Goal: Ask a question: Seek information or help from site administrators or community

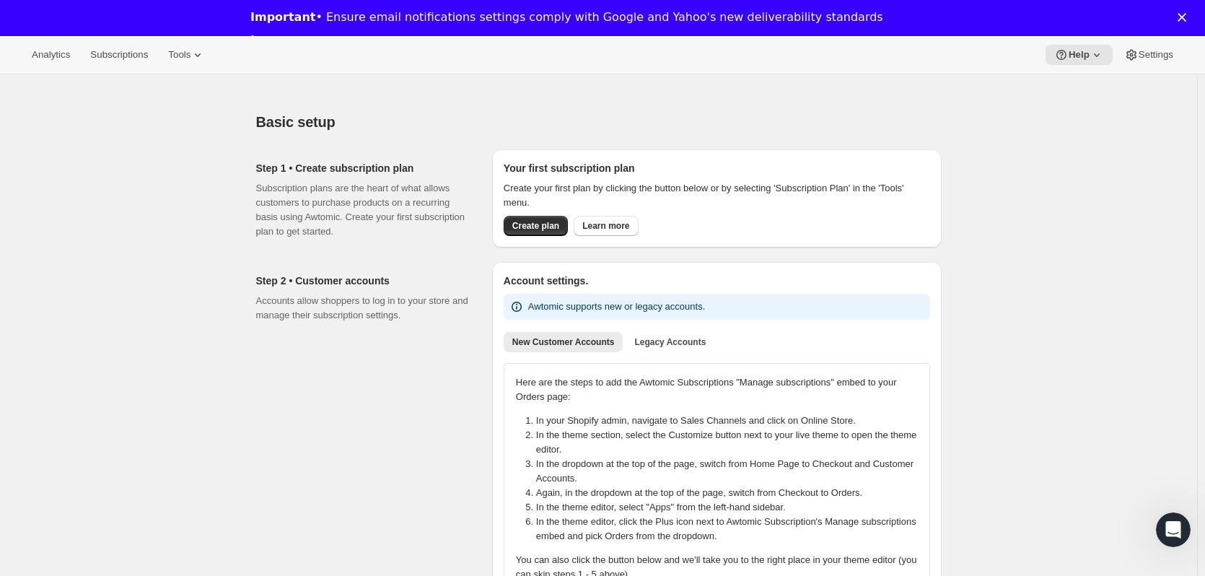
click at [1186, 21] on polygon "Close" at bounding box center [1182, 17] width 9 height 9
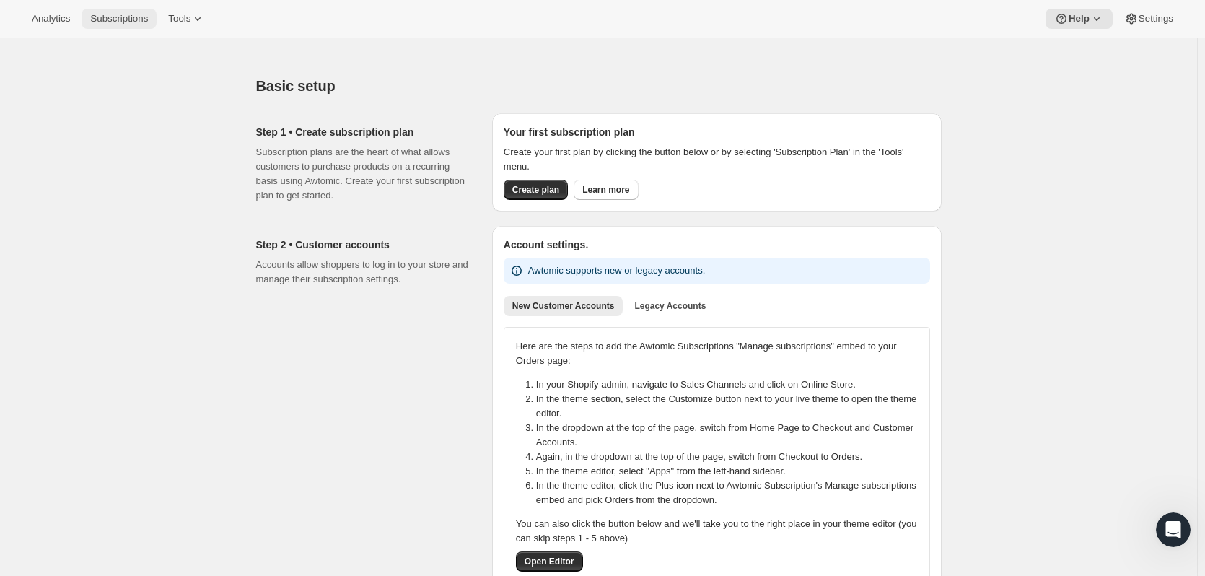
click at [134, 22] on span "Subscriptions" at bounding box center [119, 19] width 58 height 12
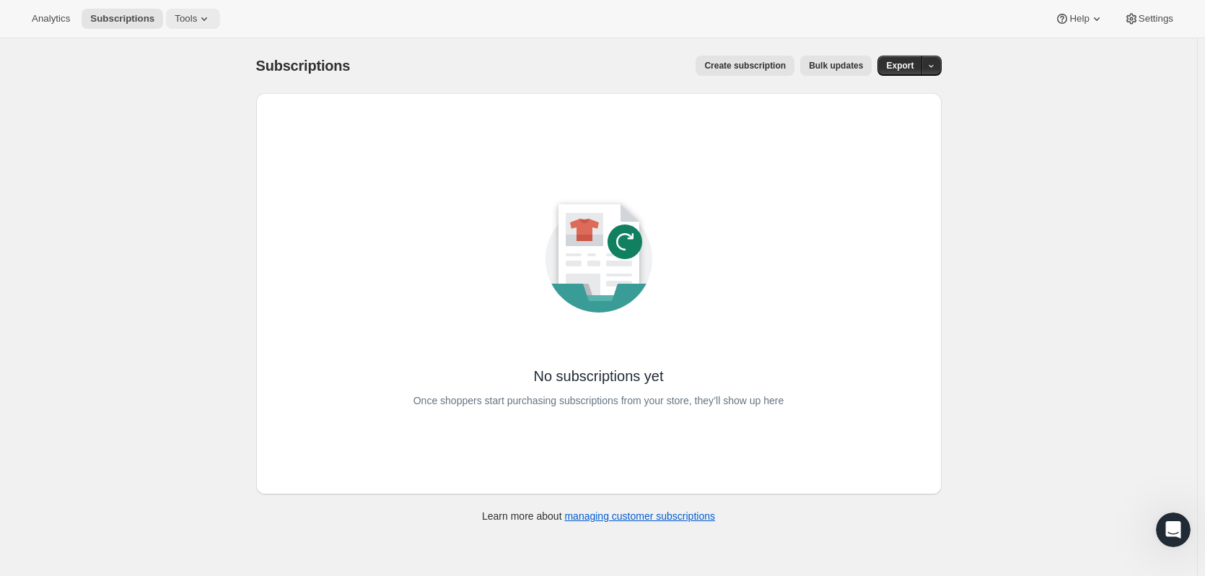
click at [198, 10] on button "Tools" at bounding box center [193, 19] width 54 height 20
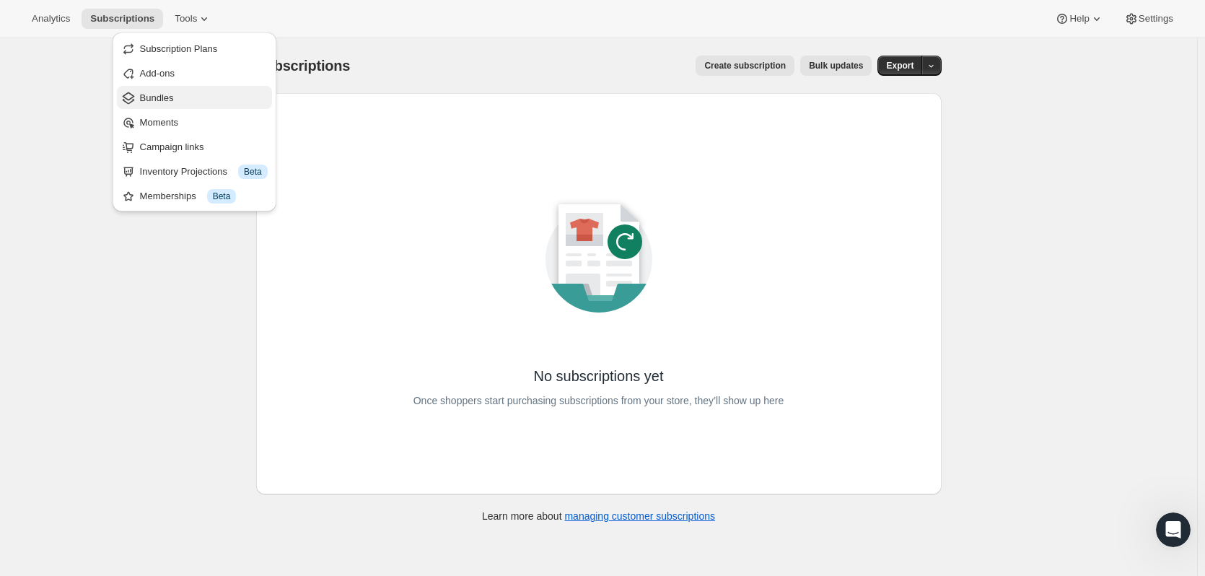
click at [174, 100] on span "Bundles" at bounding box center [157, 97] width 34 height 11
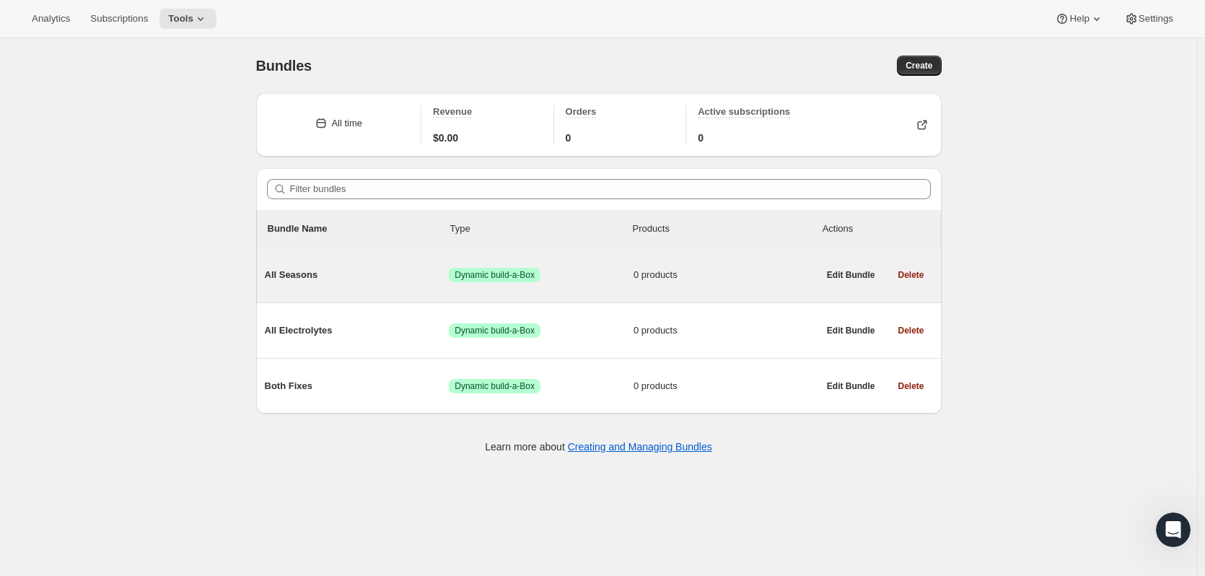
click at [298, 278] on span "All Seasons" at bounding box center [357, 275] width 185 height 14
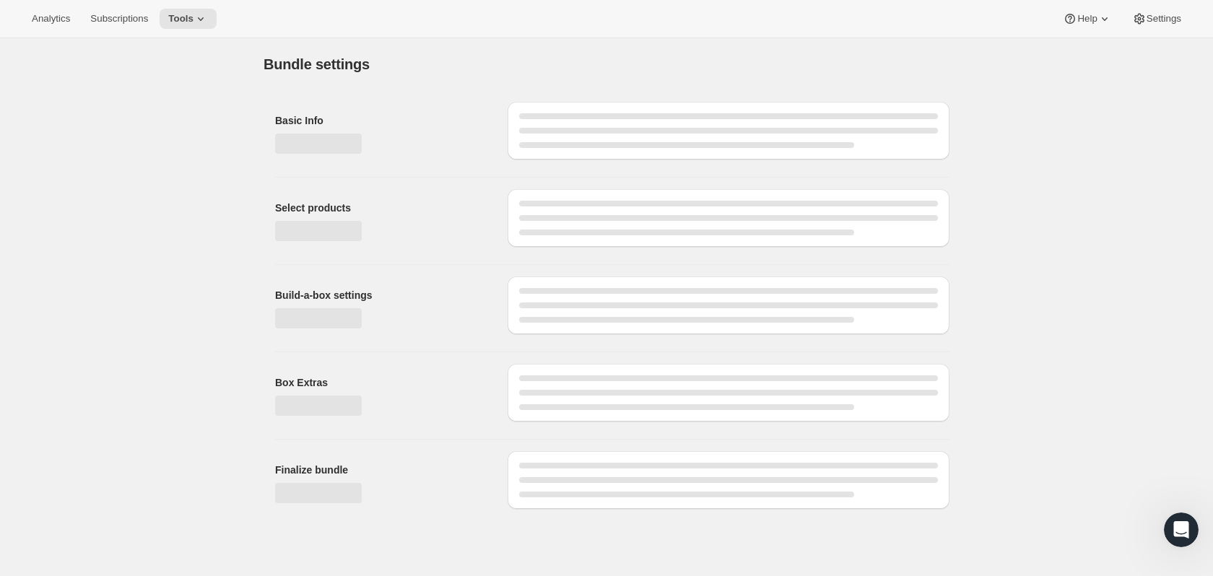
type input "All Seasons"
radio input "true"
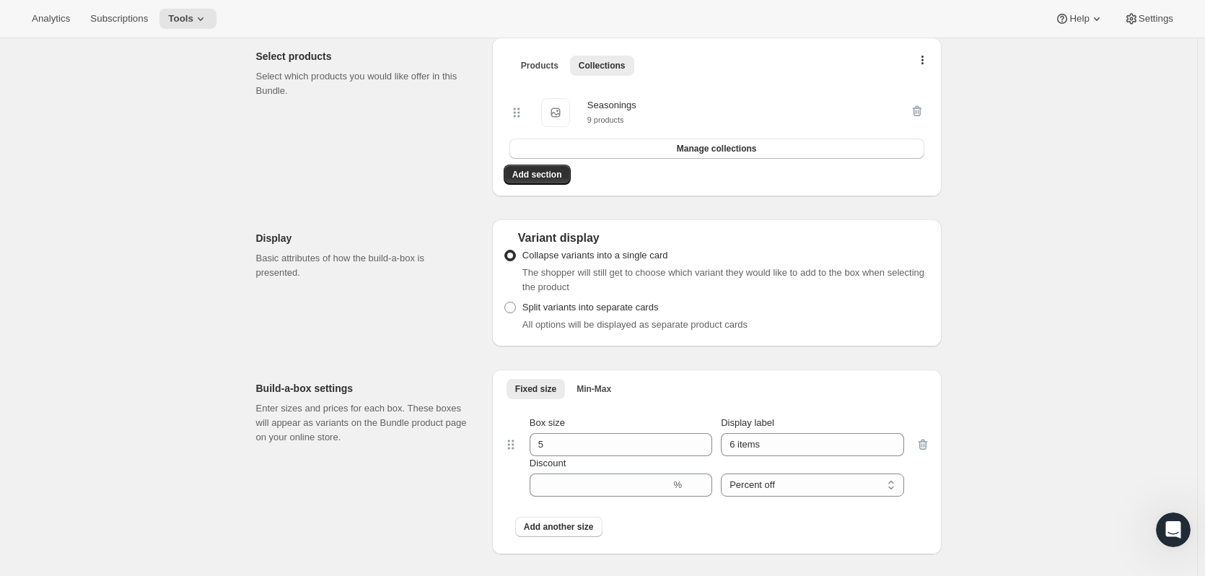
scroll to position [433, 0]
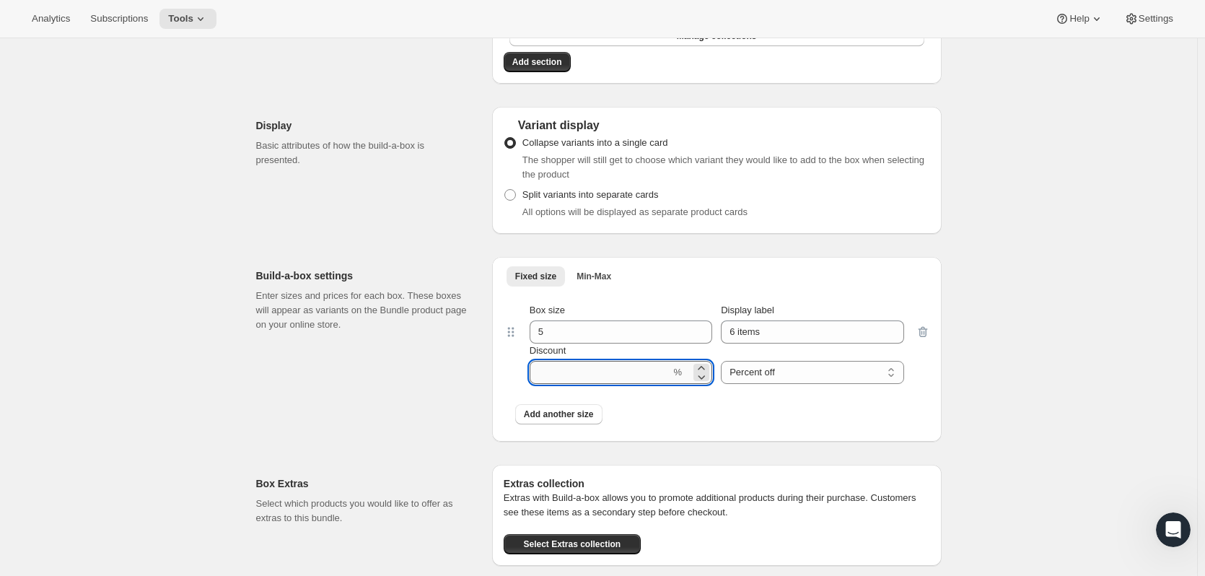
click at [628, 366] on input "Discount" at bounding box center [600, 372] width 141 height 23
click at [702, 381] on icon at bounding box center [701, 377] width 14 height 14
click at [702, 367] on icon at bounding box center [701, 368] width 14 height 14
type input "1"
drag, startPoint x: 621, startPoint y: 374, endPoint x: 507, endPoint y: 377, distance: 113.4
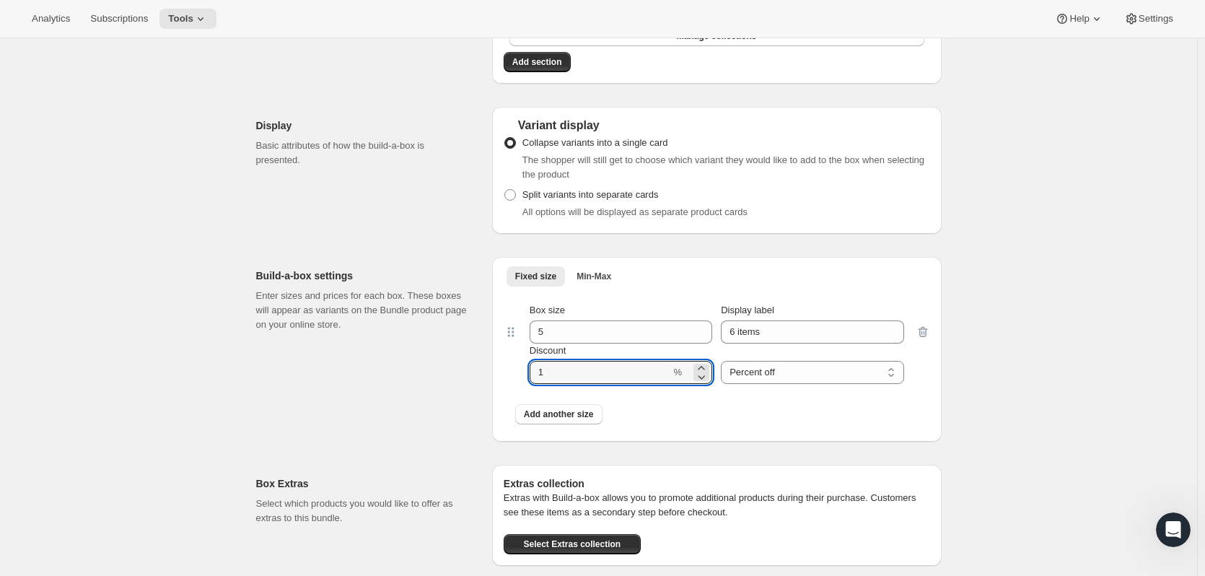
click at [507, 377] on div "Box size 5 Display label 6 items Discount % Percent off Amount off Percent off" at bounding box center [717, 344] width 427 height 104
click at [676, 430] on div "Add another size" at bounding box center [717, 415] width 427 height 38
click at [776, 376] on select "Percent off Amount off" at bounding box center [812, 372] width 183 height 23
click at [692, 407] on div "Add another size" at bounding box center [716, 414] width 403 height 20
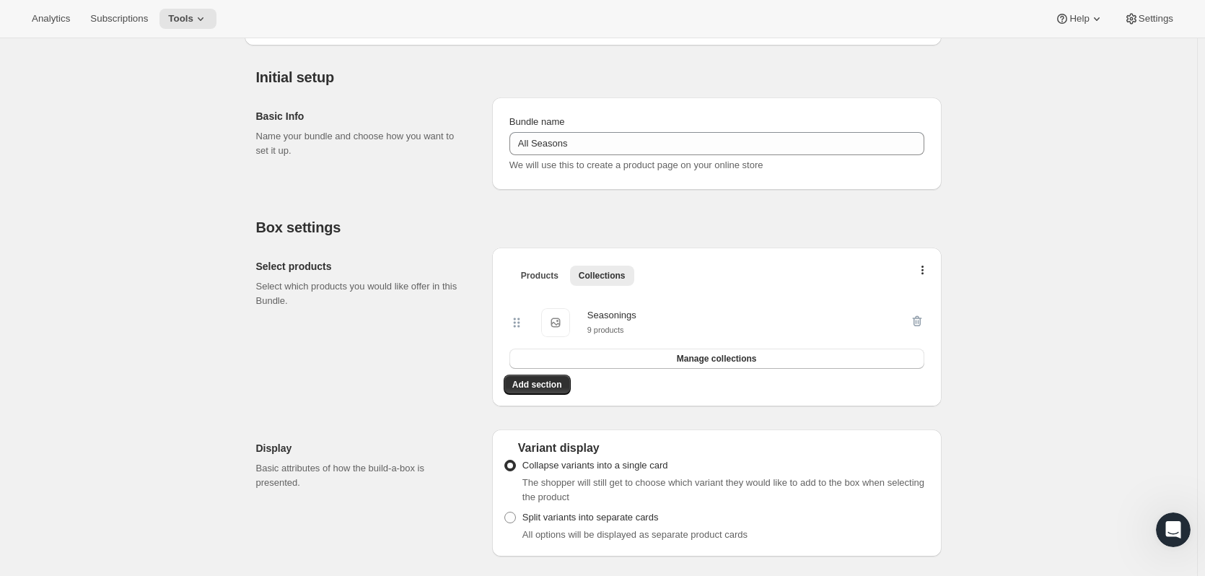
scroll to position [144, 0]
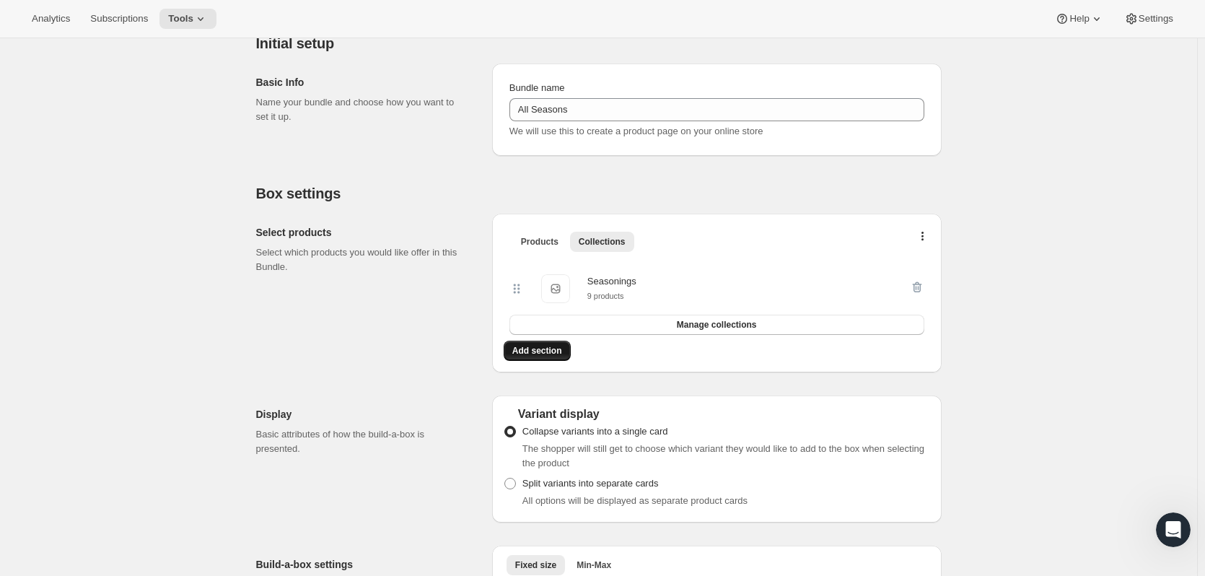
click at [541, 360] on button "Add section" at bounding box center [537, 351] width 67 height 20
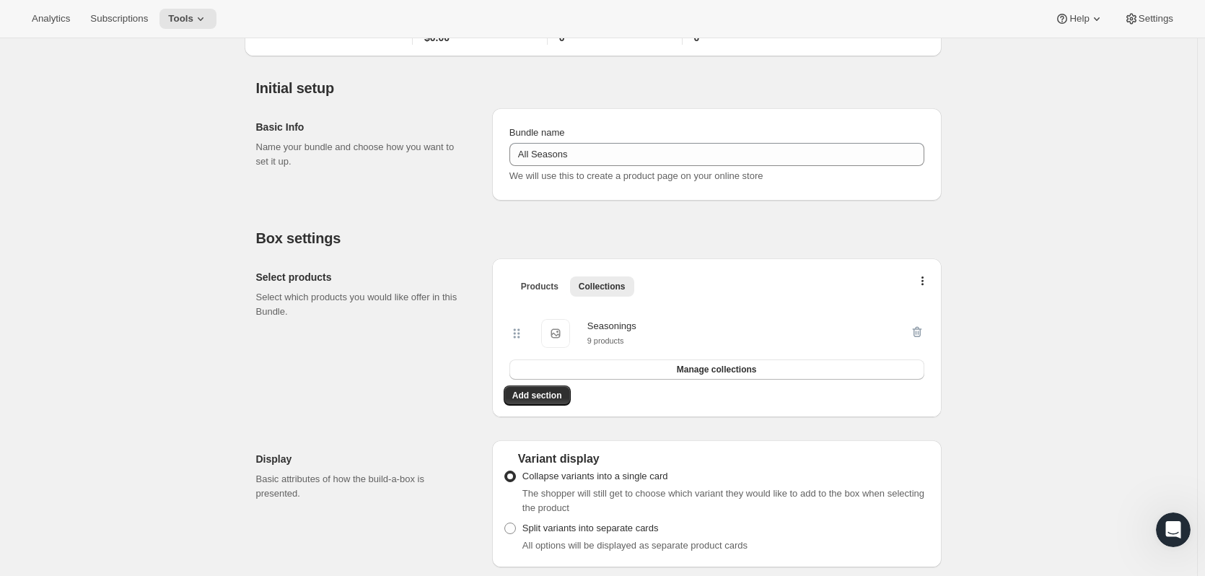
scroll to position [0, 0]
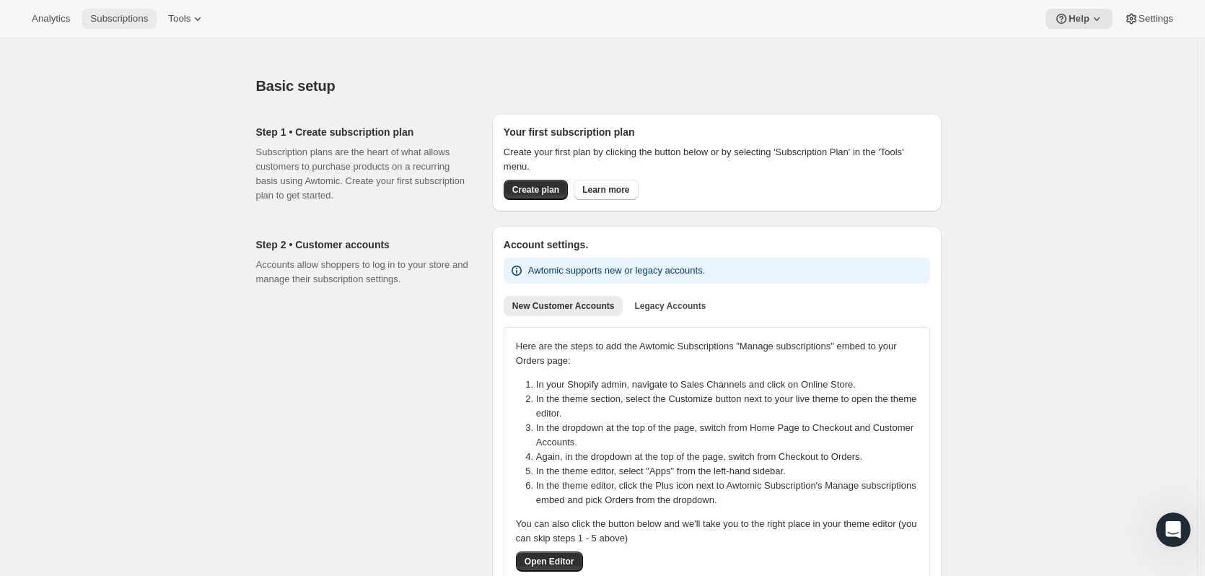
click at [107, 21] on span "Subscriptions" at bounding box center [119, 19] width 58 height 12
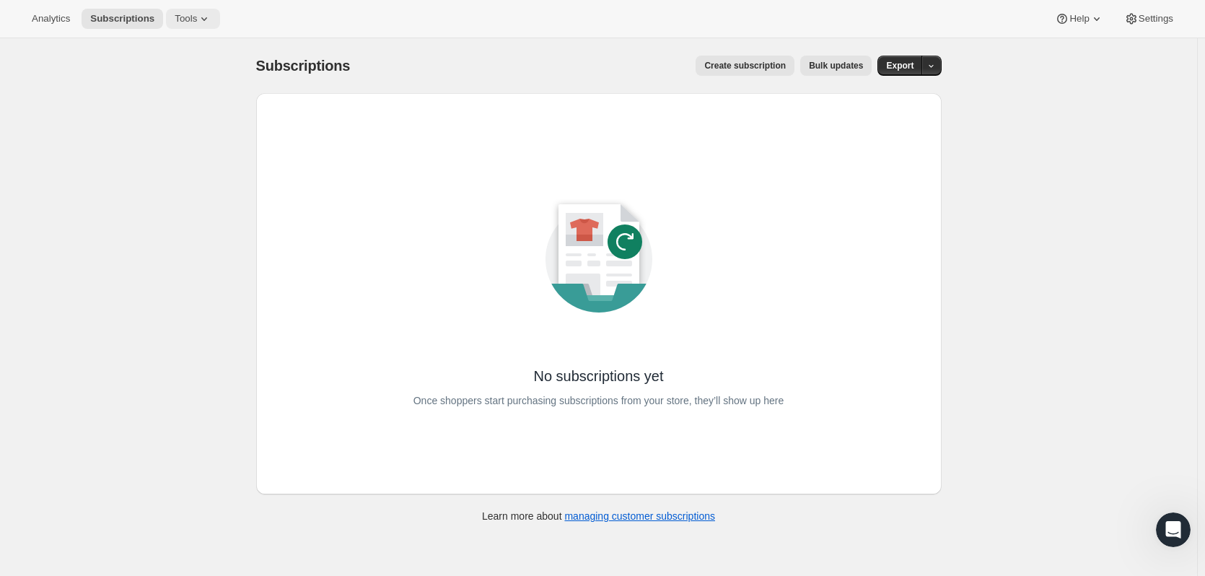
click at [187, 14] on span "Tools" at bounding box center [186, 19] width 22 height 12
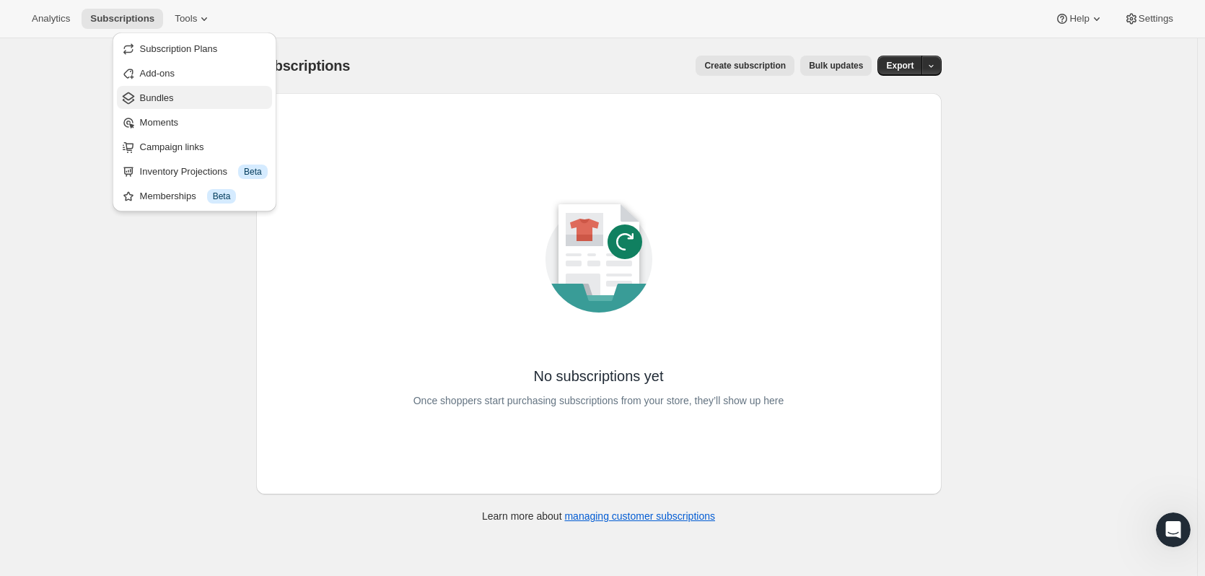
click at [179, 99] on span "Bundles" at bounding box center [204, 98] width 128 height 14
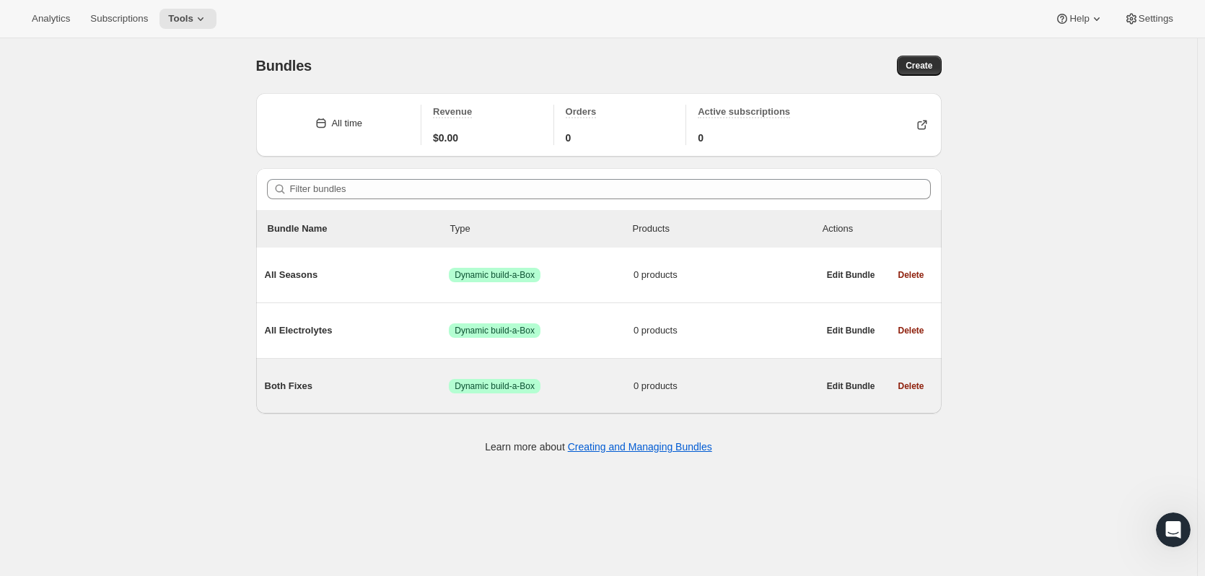
click at [302, 384] on span "Both Fixes" at bounding box center [357, 386] width 185 height 14
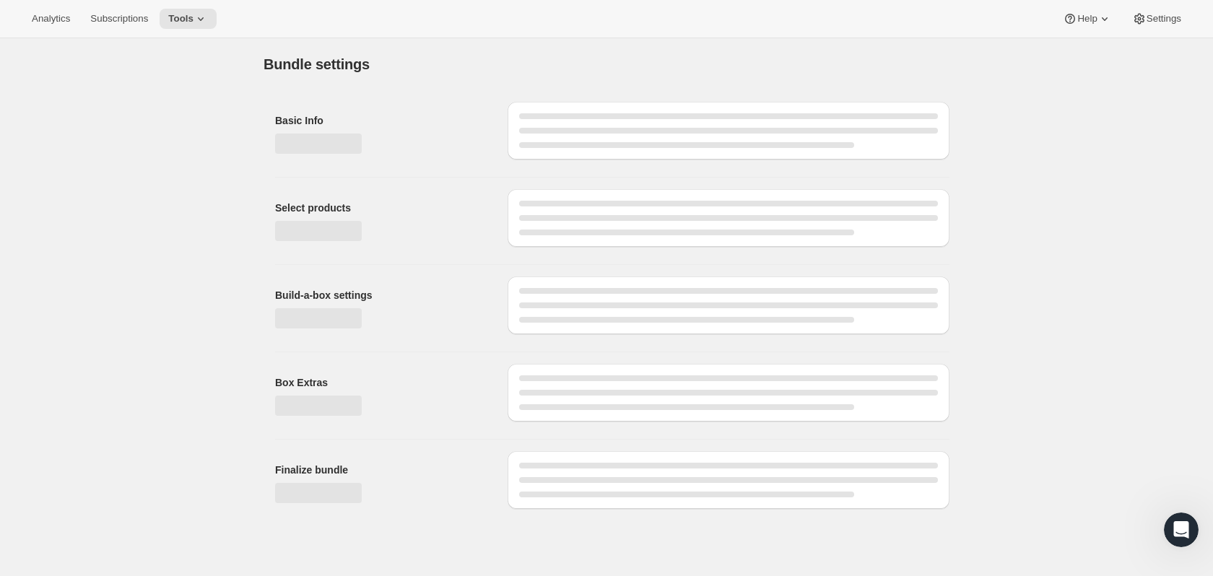
type input "Both Fixes"
radio input "true"
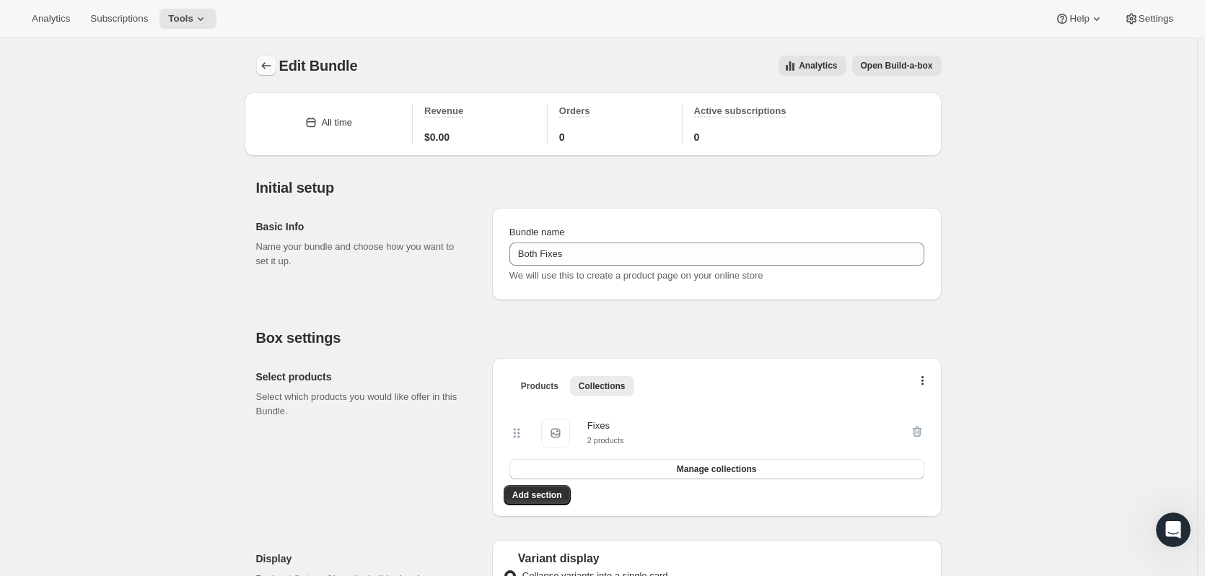
click at [263, 64] on icon "Bundles" at bounding box center [266, 65] width 14 height 14
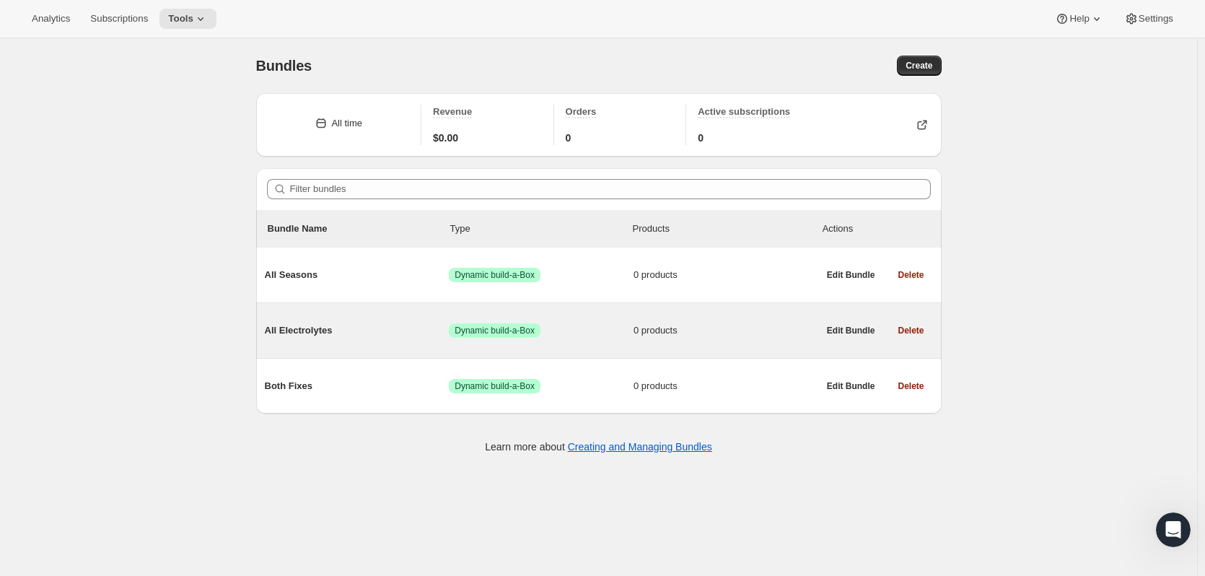
click at [310, 336] on span "All Electrolytes" at bounding box center [357, 330] width 185 height 14
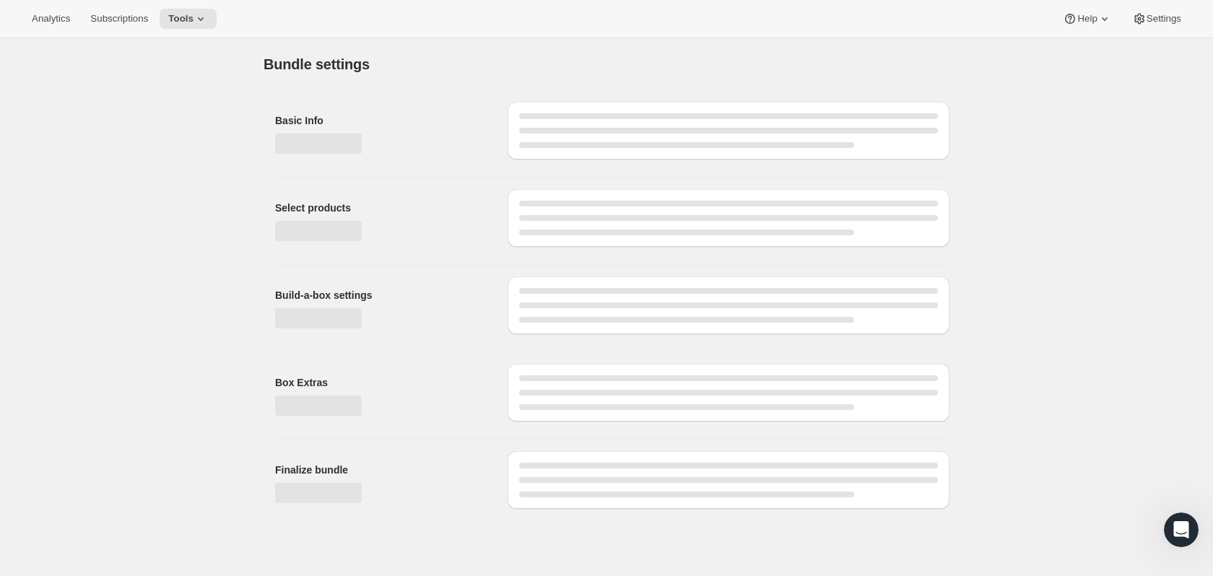
type input "All Electrolytes"
radio input "true"
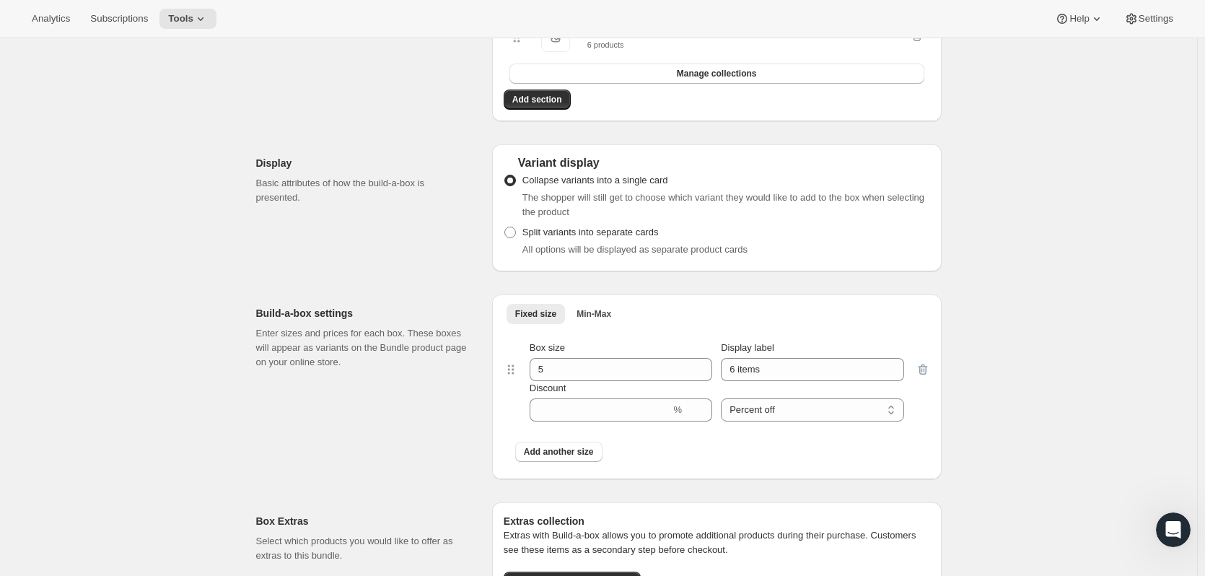
scroll to position [420, 0]
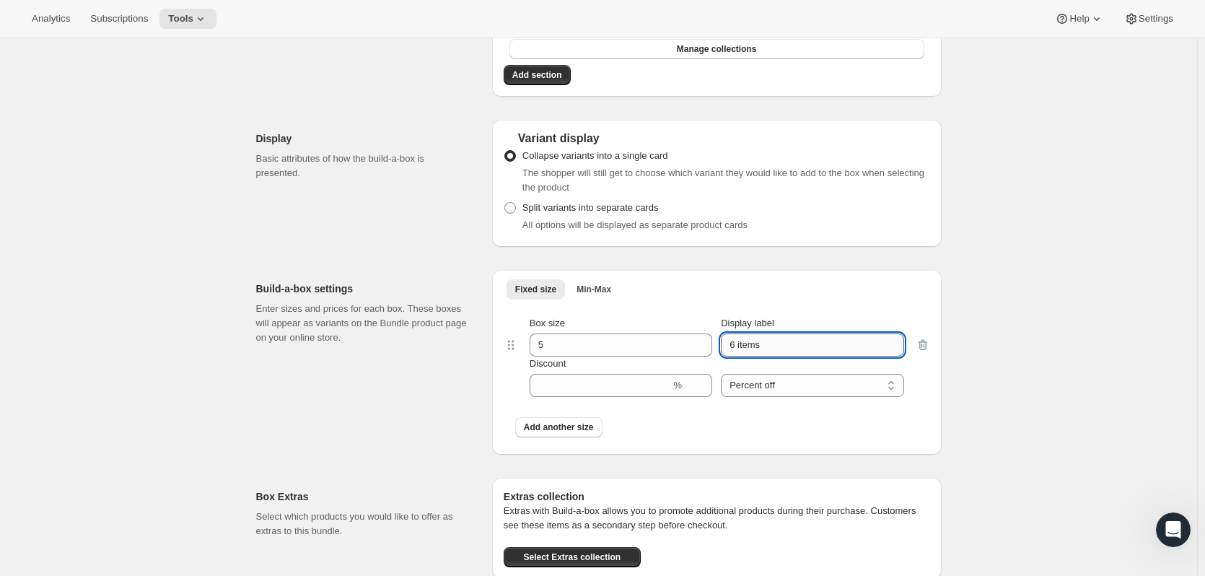
click at [795, 344] on input "6 items" at bounding box center [812, 344] width 183 height 23
click at [734, 351] on input "6 items" at bounding box center [812, 344] width 183 height 23
click at [799, 346] on input "6 items" at bounding box center [812, 344] width 183 height 23
click at [1055, 383] on div "Edit Bundle. This page is ready Edit Bundle Analytics Open Build-a-box More act…" at bounding box center [598, 353] width 1197 height 1471
click at [896, 343] on input "6 items" at bounding box center [812, 344] width 183 height 23
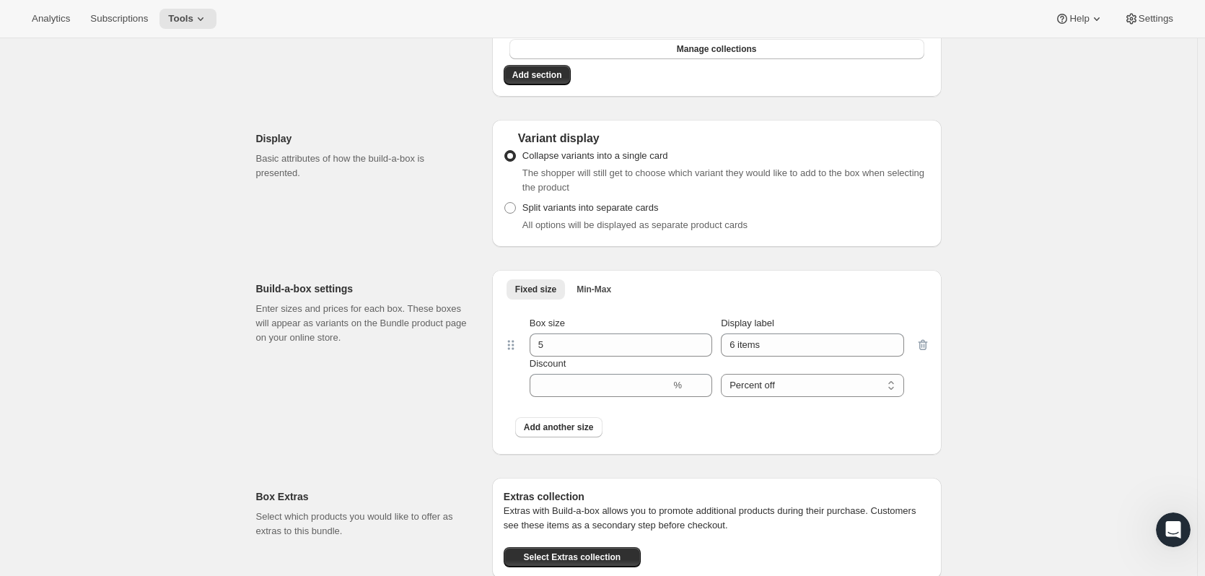
click at [1003, 374] on div "Edit Bundle. This page is ready Edit Bundle Analytics Open Build-a-box More act…" at bounding box center [598, 353] width 1197 height 1471
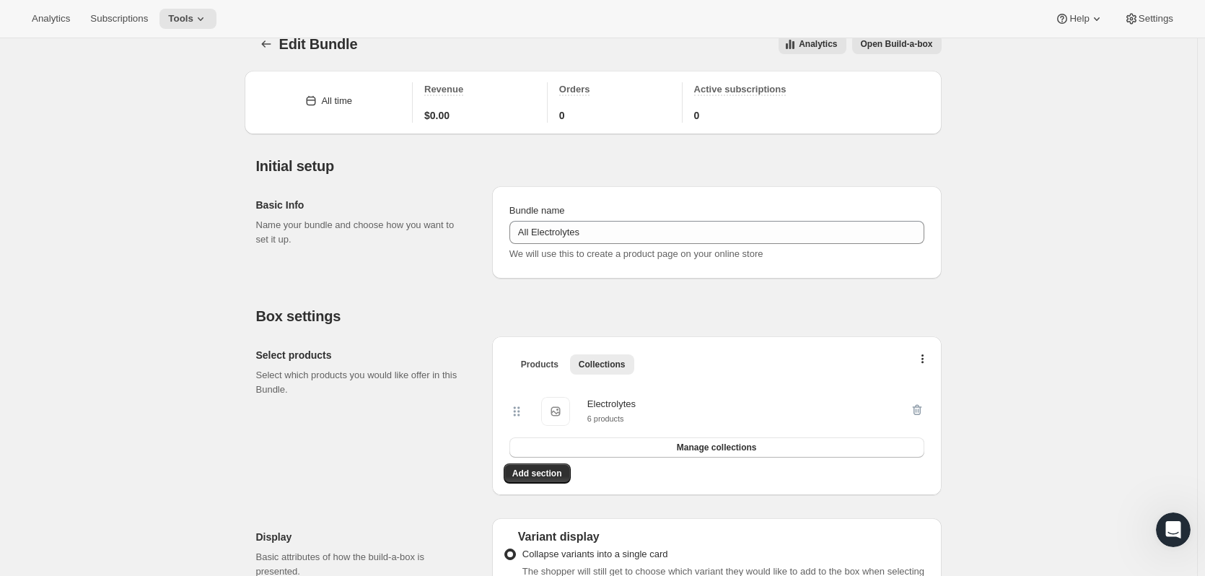
scroll to position [0, 0]
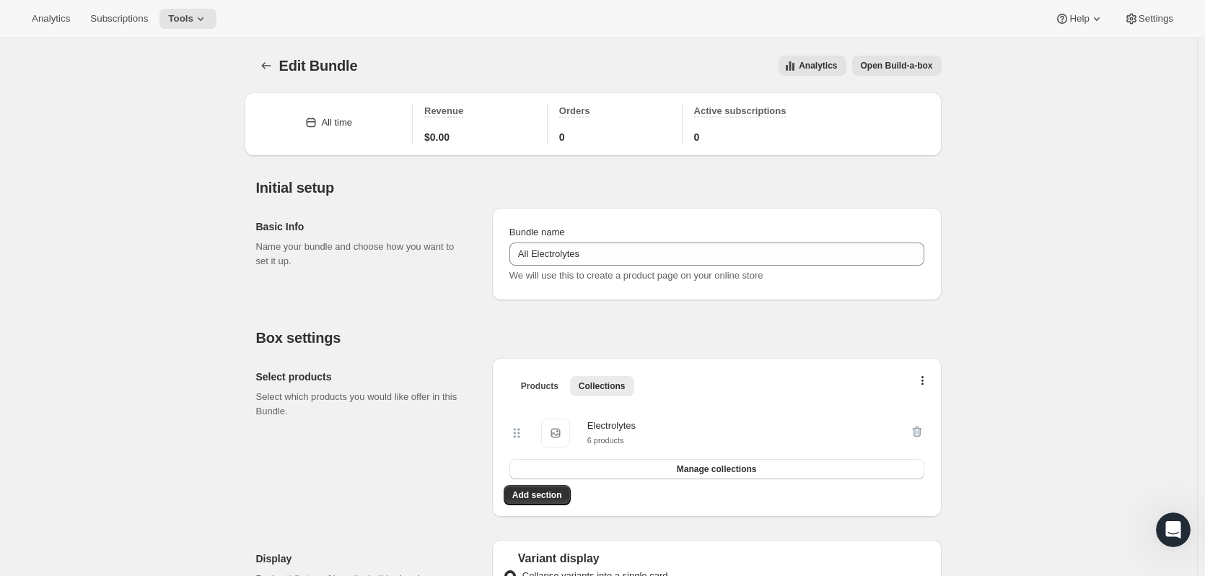
click at [886, 69] on span "Open Build-a-box" at bounding box center [897, 66] width 72 height 12
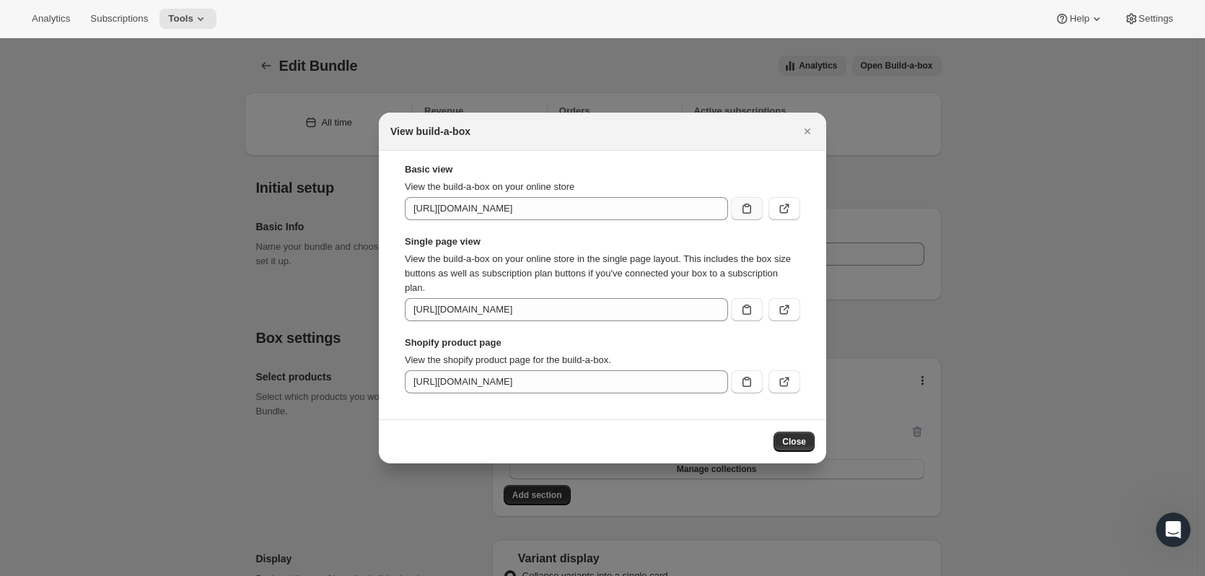
click at [751, 214] on icon ":ra3:" at bounding box center [747, 208] width 14 height 14
click at [783, 209] on icon ":ra3:" at bounding box center [784, 208] width 14 height 14
click at [781, 383] on icon ":ra3:" at bounding box center [784, 382] width 9 height 9
click at [789, 311] on icon ":ra3:" at bounding box center [784, 309] width 14 height 14
click at [805, 134] on icon "Close" at bounding box center [807, 131] width 14 height 14
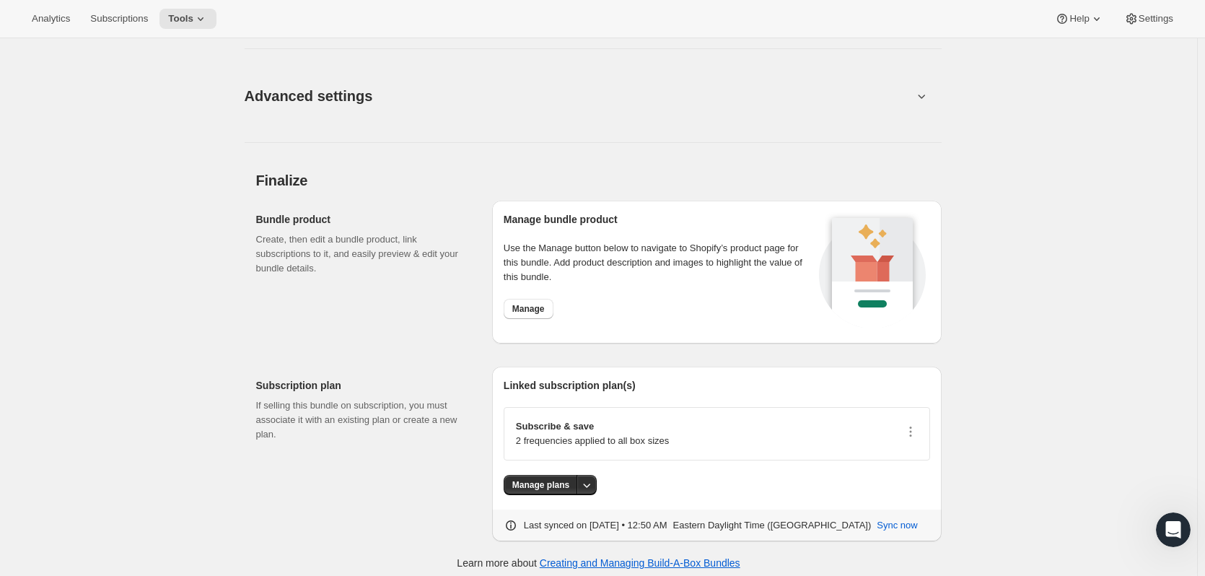
scroll to position [998, 0]
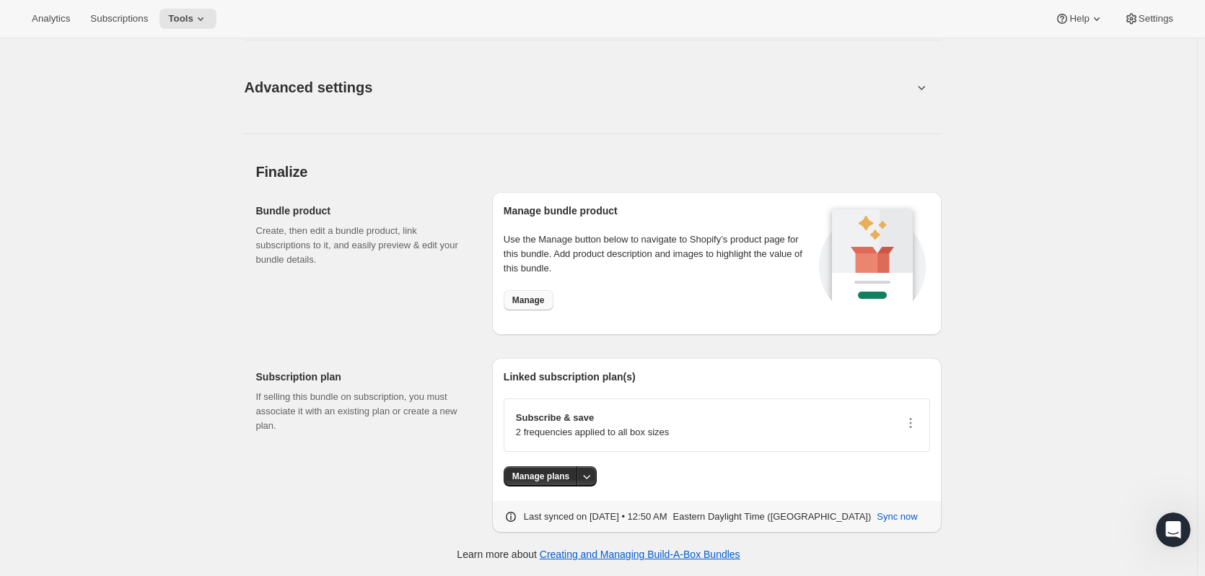
click at [538, 294] on span "Manage" at bounding box center [528, 300] width 32 height 12
click at [722, 557] on link "Creating and Managing Build-A-Box Bundles" at bounding box center [640, 555] width 201 height 12
click at [1143, 16] on span "Settings" at bounding box center [1156, 19] width 35 height 12
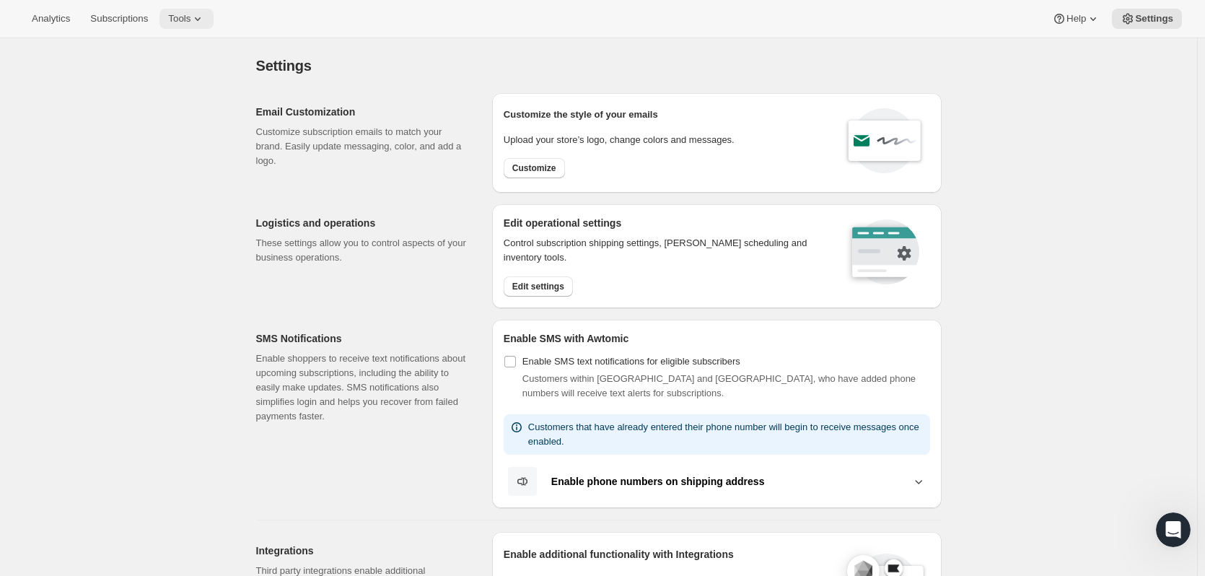
click at [191, 17] on span "Tools" at bounding box center [179, 19] width 22 height 12
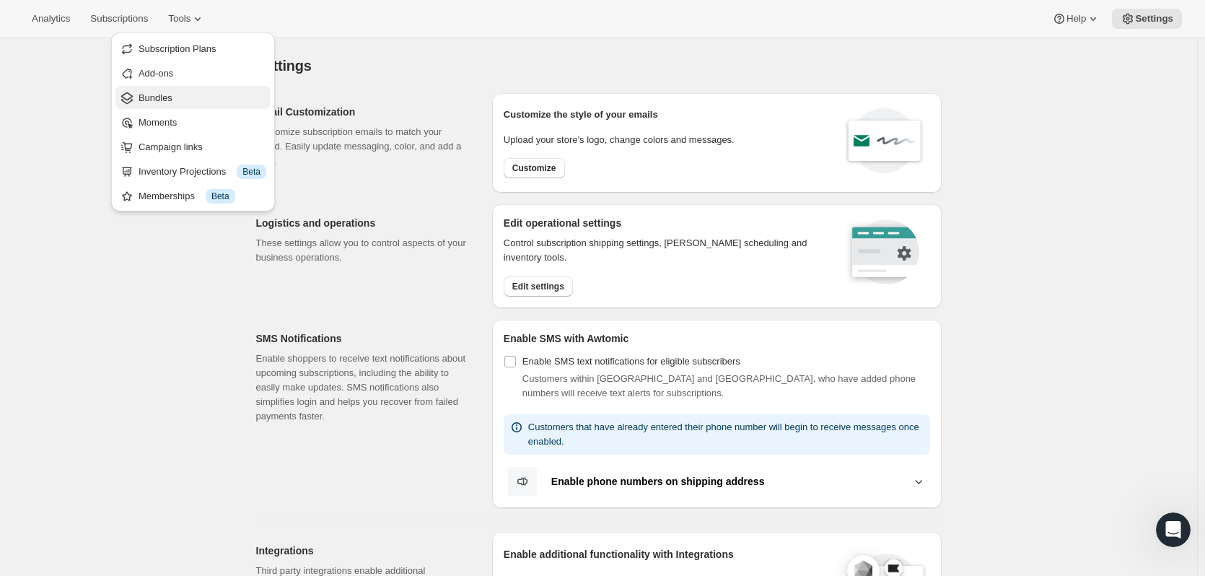
click at [179, 93] on span "Bundles" at bounding box center [203, 98] width 128 height 14
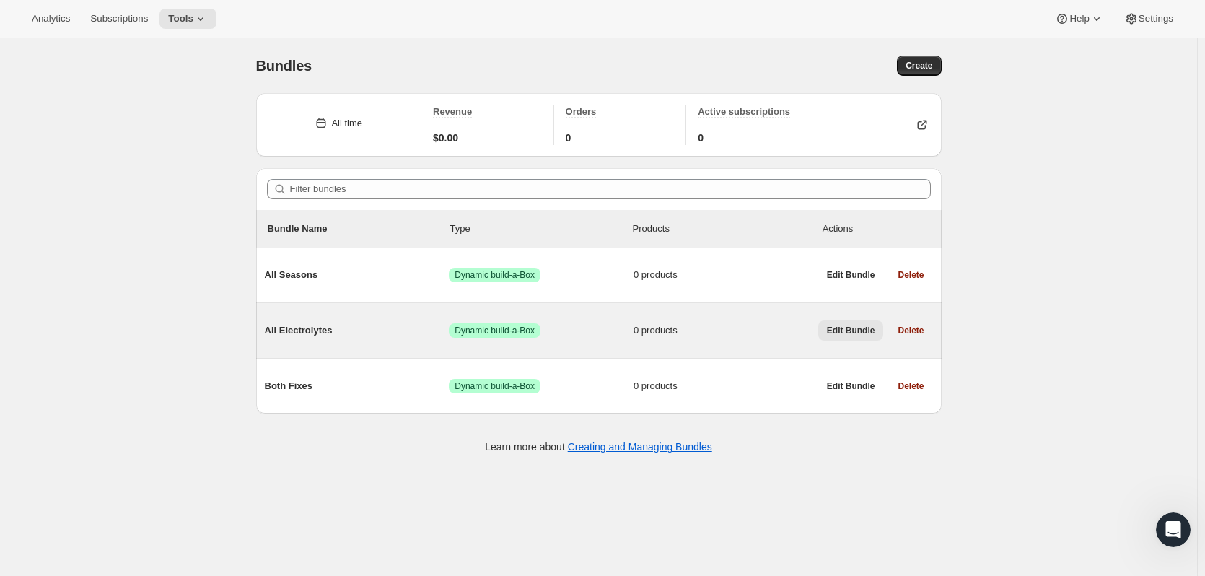
click at [847, 338] on button "Edit Bundle" at bounding box center [852, 330] width 66 height 20
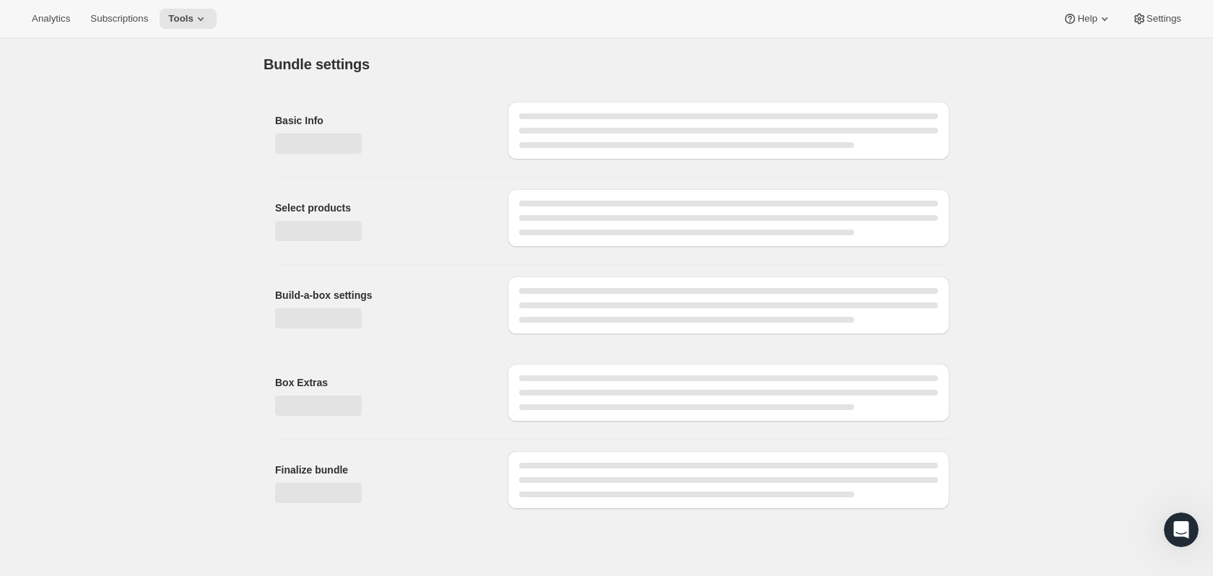
type input "All Electrolytes"
radio input "true"
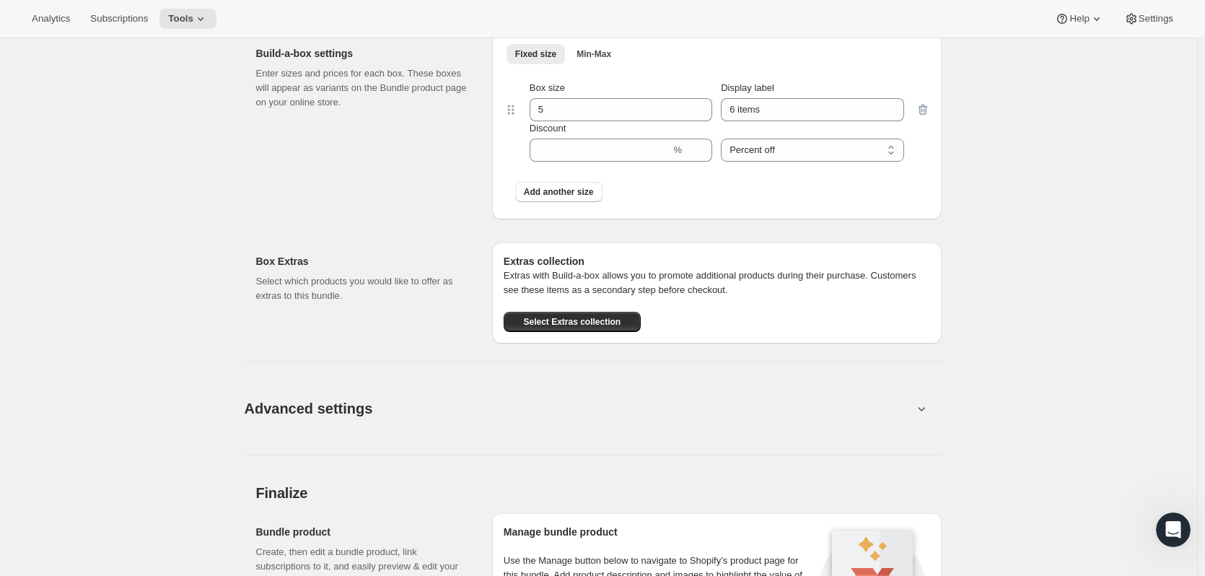
scroll to position [650, 0]
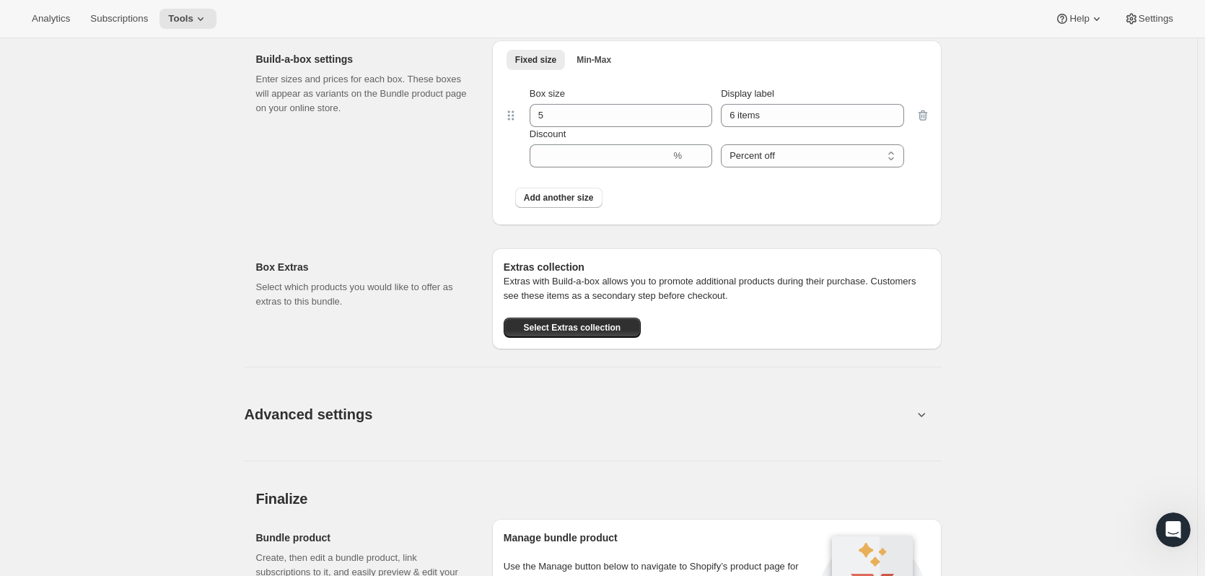
click at [592, 295] on p "Extras with Build-a-box allows you to promote additional products during their …" at bounding box center [717, 288] width 427 height 29
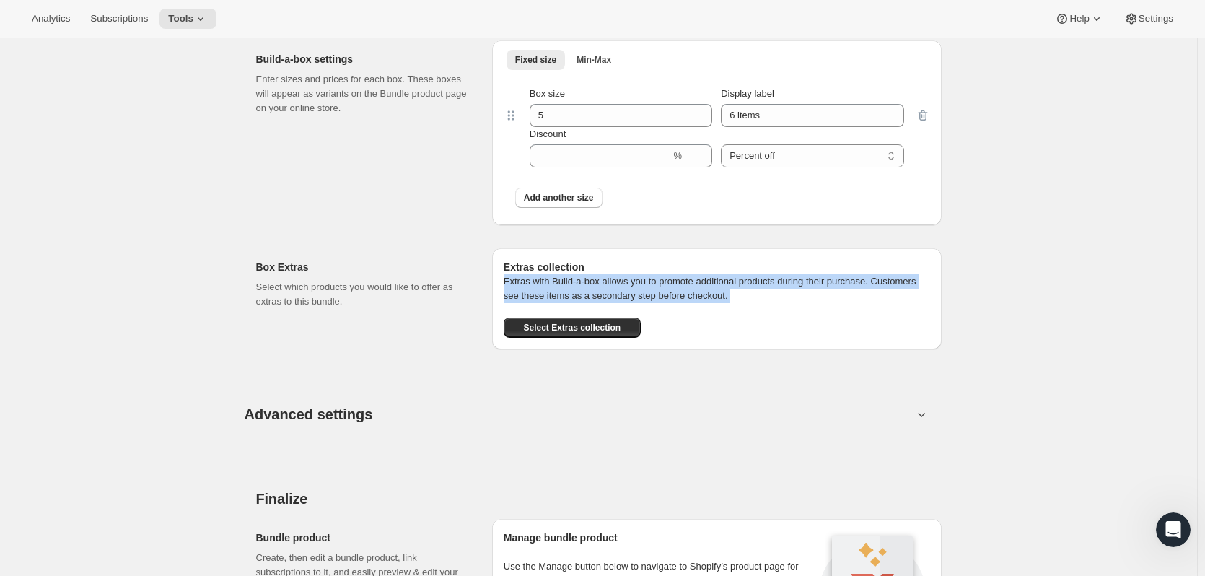
click at [592, 295] on p "Extras with Build-a-box allows you to promote additional products during their …" at bounding box center [717, 288] width 427 height 29
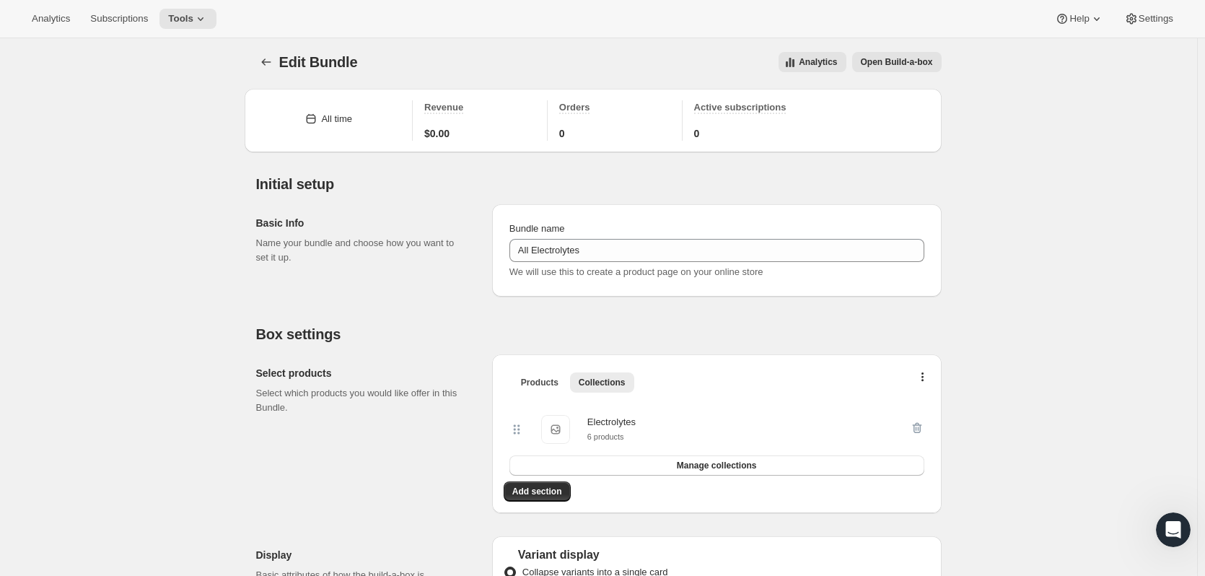
scroll to position [0, 0]
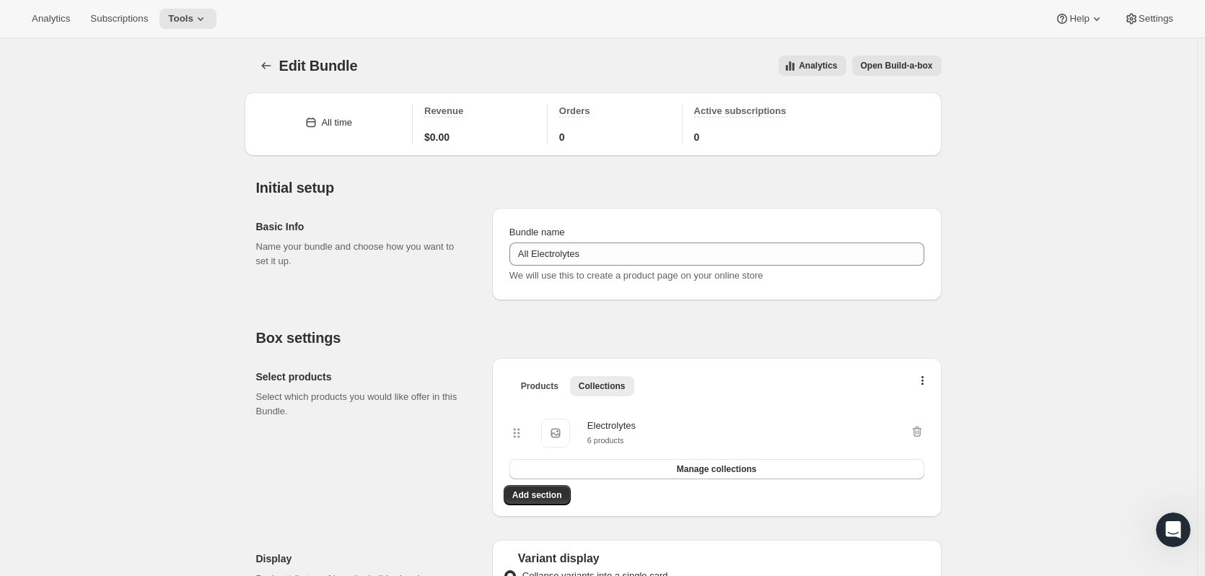
click at [881, 65] on span "Open Build-a-box" at bounding box center [897, 66] width 72 height 12
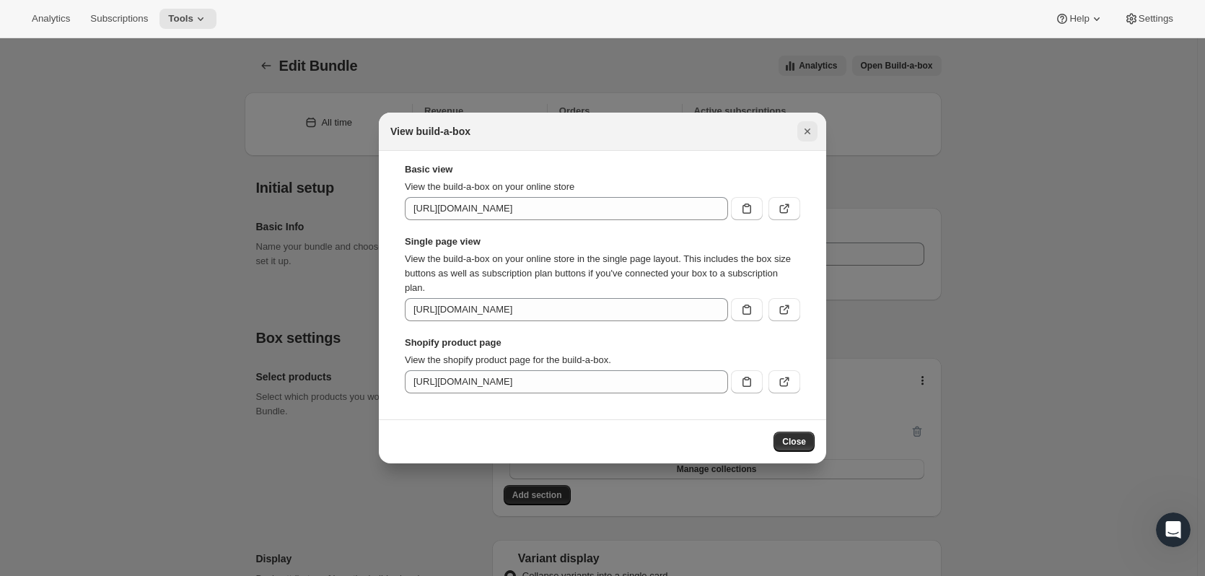
click at [808, 127] on icon "Close" at bounding box center [807, 131] width 14 height 14
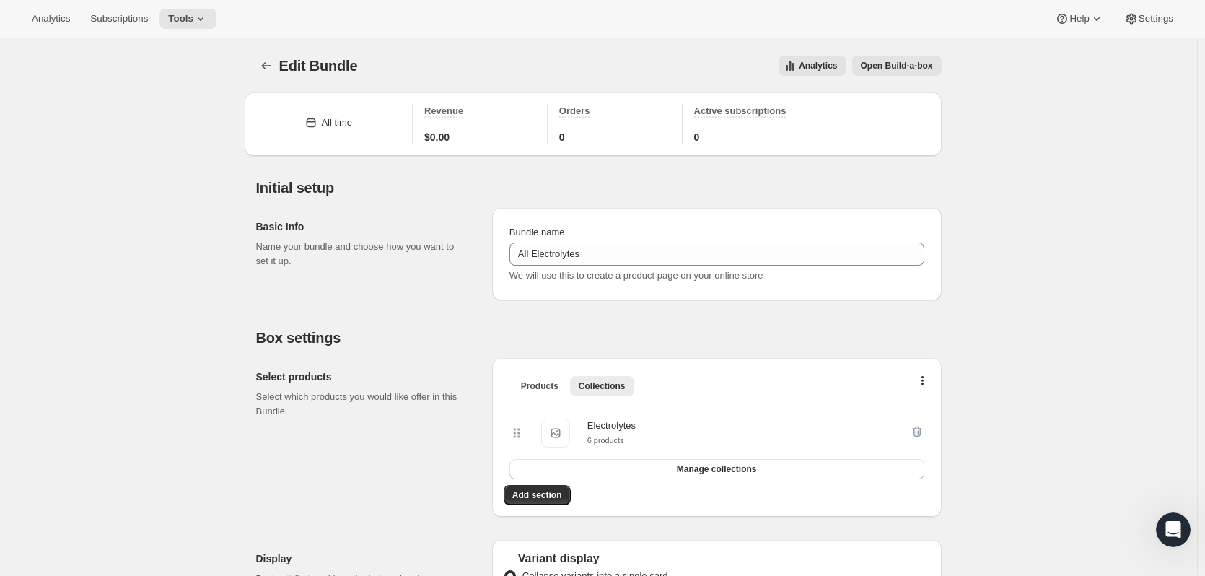
click at [119, 29] on div "Analytics Subscriptions Tools Help Settings" at bounding box center [602, 19] width 1205 height 38
click at [121, 16] on span "Subscriptions" at bounding box center [119, 19] width 58 height 12
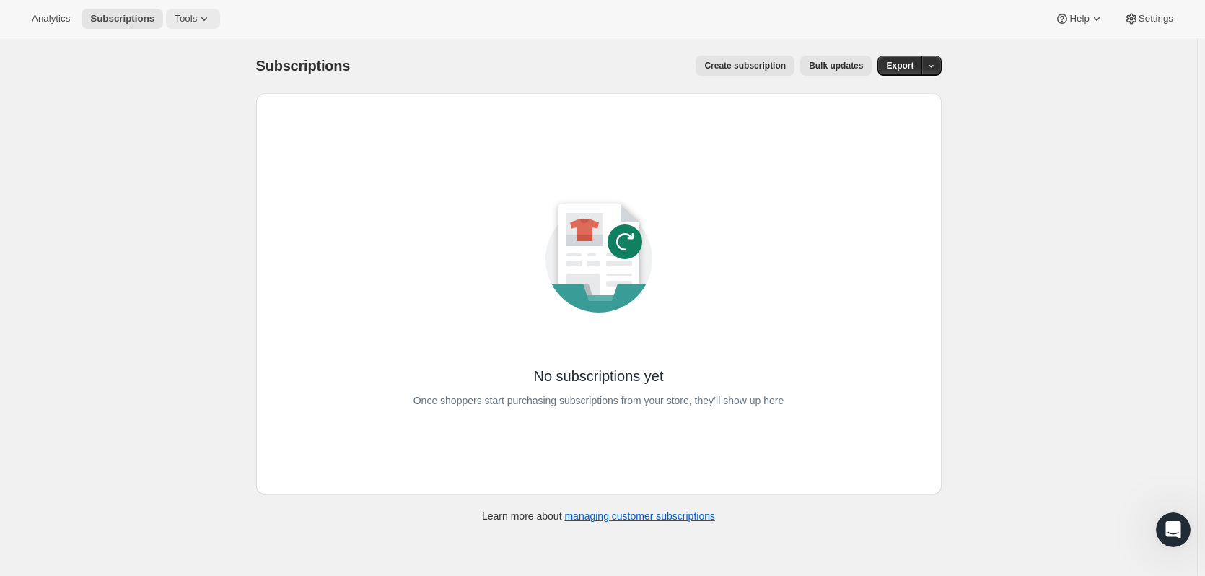
click at [192, 12] on button "Tools" at bounding box center [193, 19] width 54 height 20
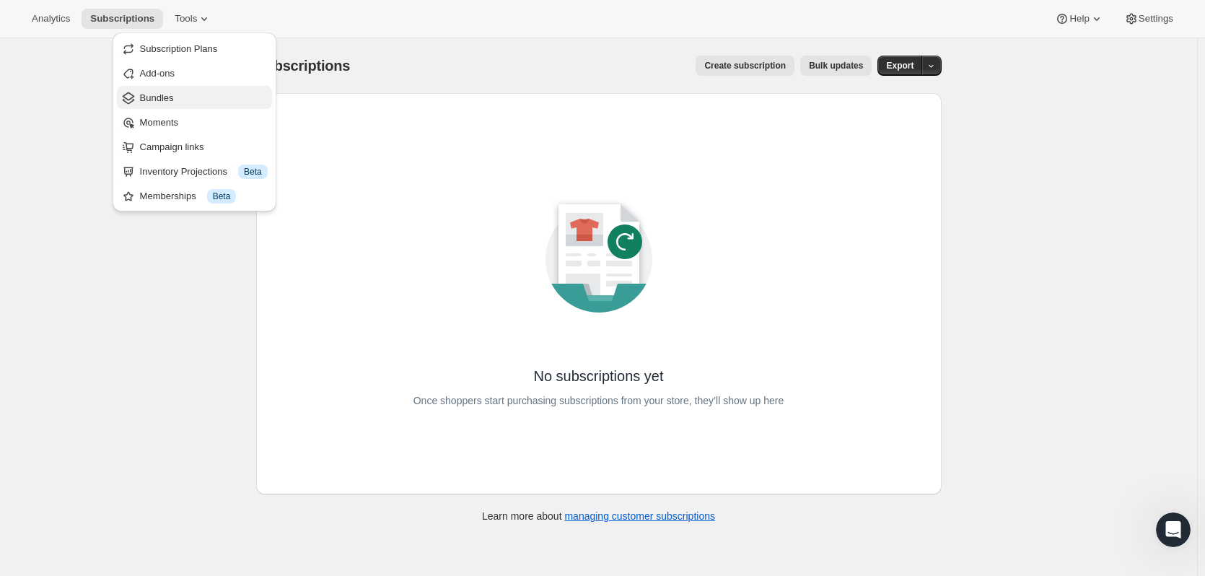
click at [141, 100] on span "Bundles" at bounding box center [157, 97] width 34 height 11
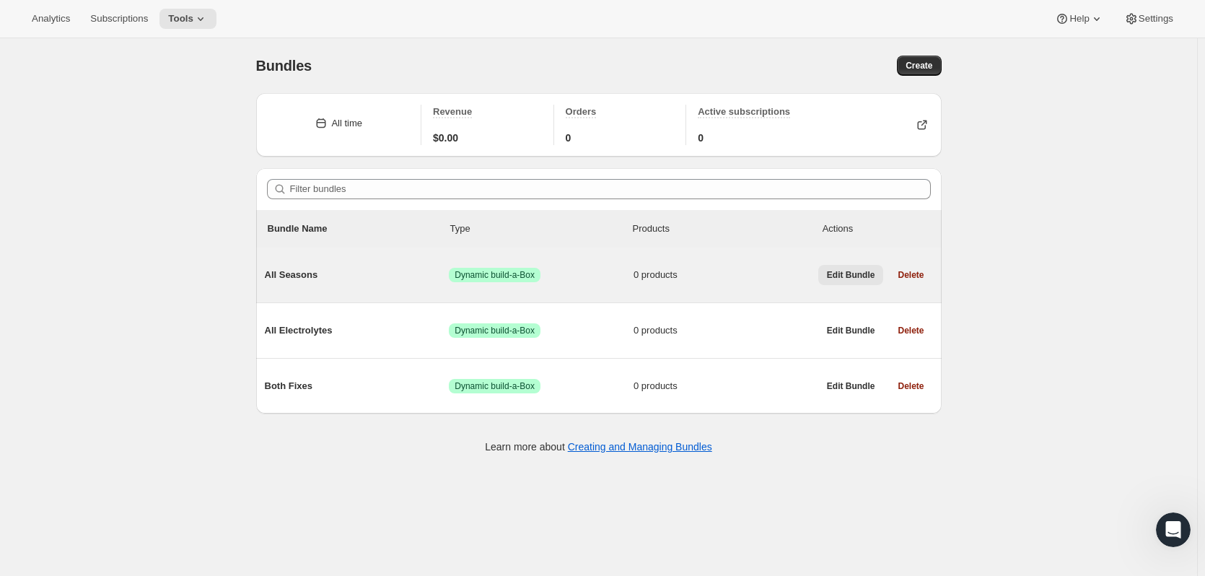
click at [862, 275] on span "Edit Bundle" at bounding box center [851, 275] width 48 height 12
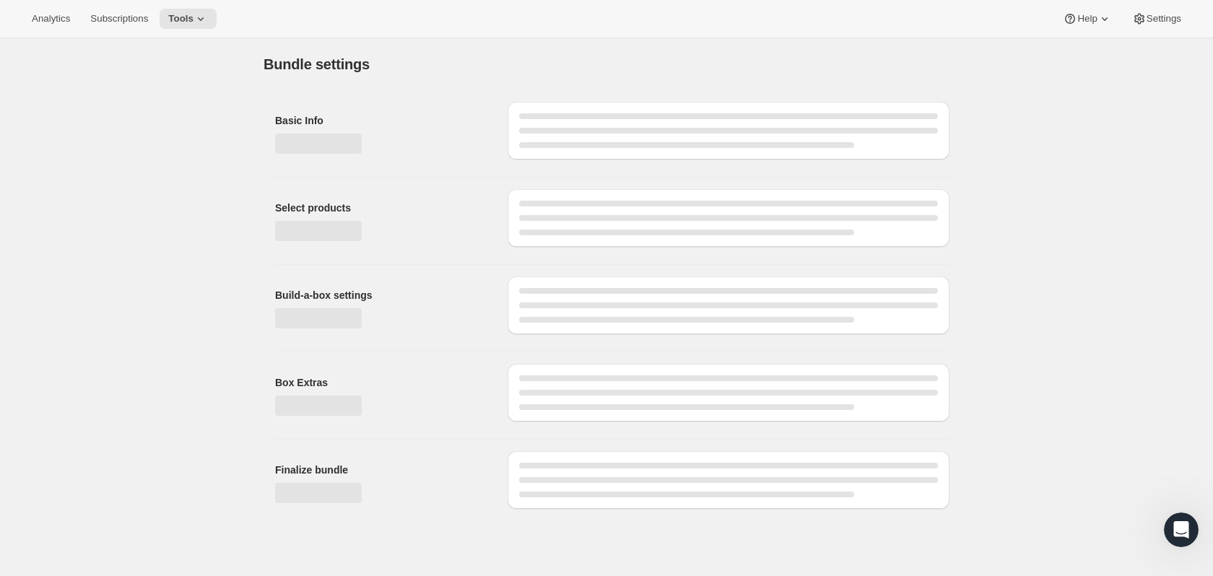
type input "All Seasons"
radio input "true"
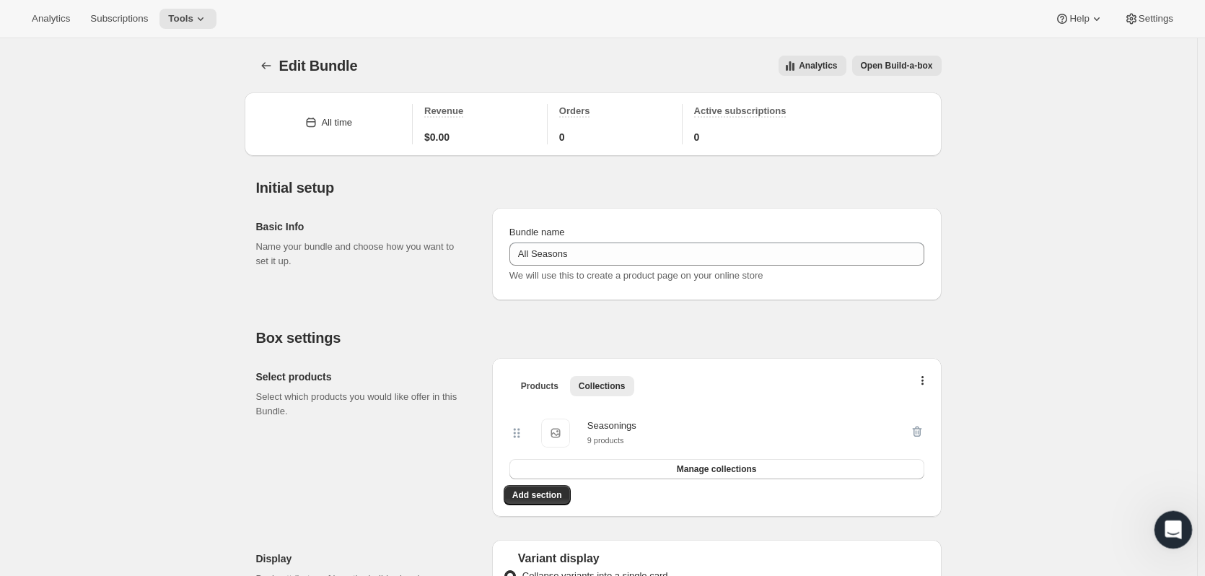
click at [1163, 515] on div "Open Intercom Messenger" at bounding box center [1172, 528] width 48 height 48
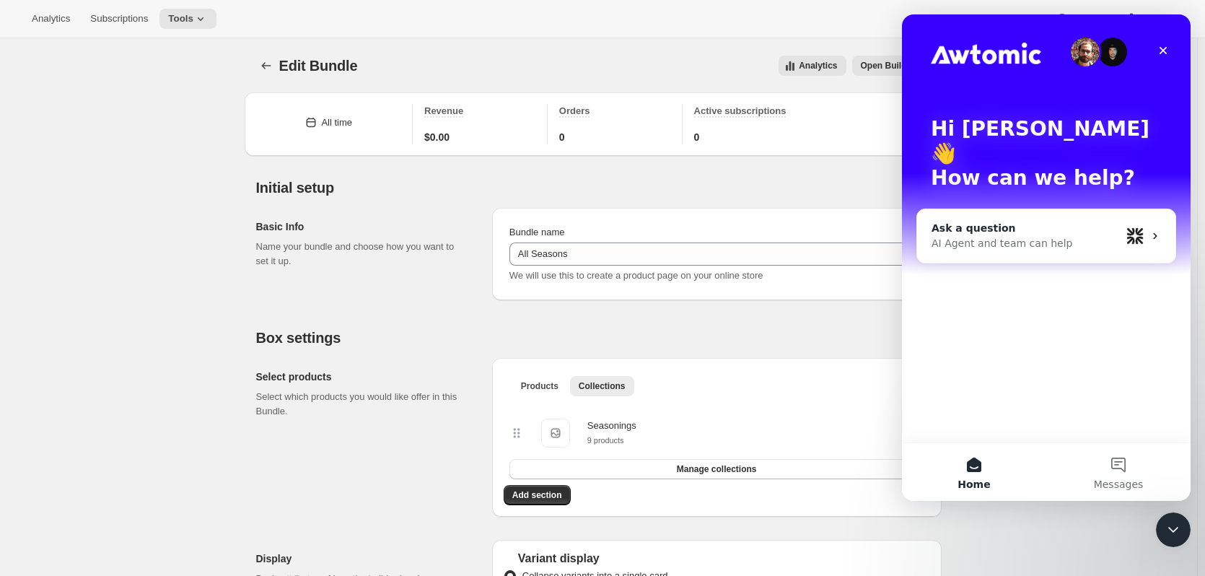
click at [1007, 236] on div "AI Agent and team can help" at bounding box center [1026, 243] width 189 height 15
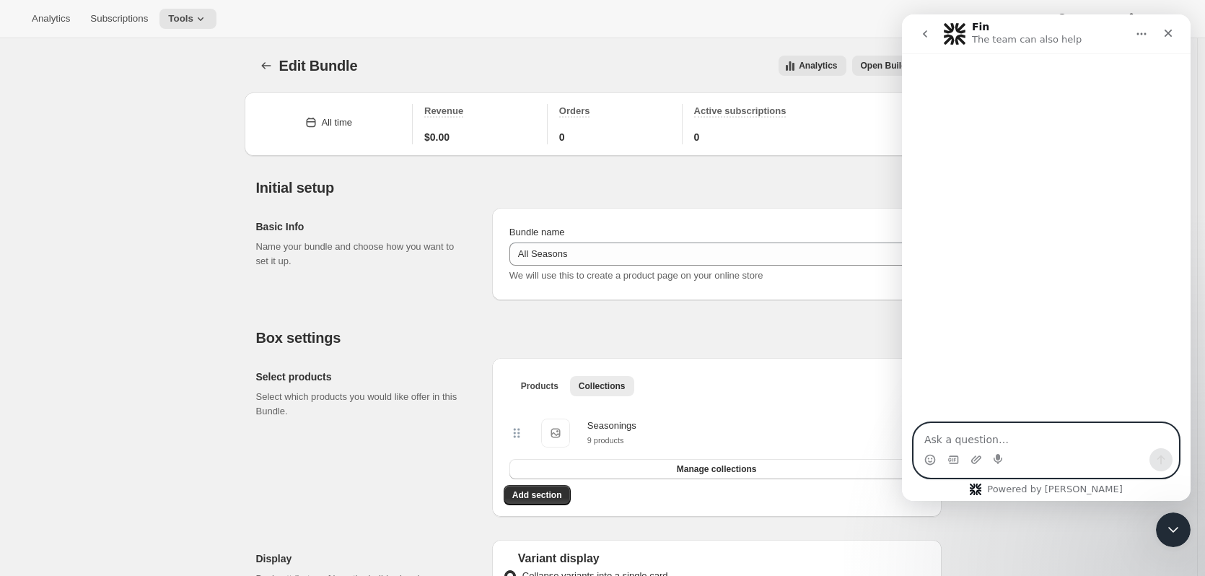
click at [990, 439] on textarea "Ask a question…" at bounding box center [1046, 436] width 264 height 25
type textarea "hello"
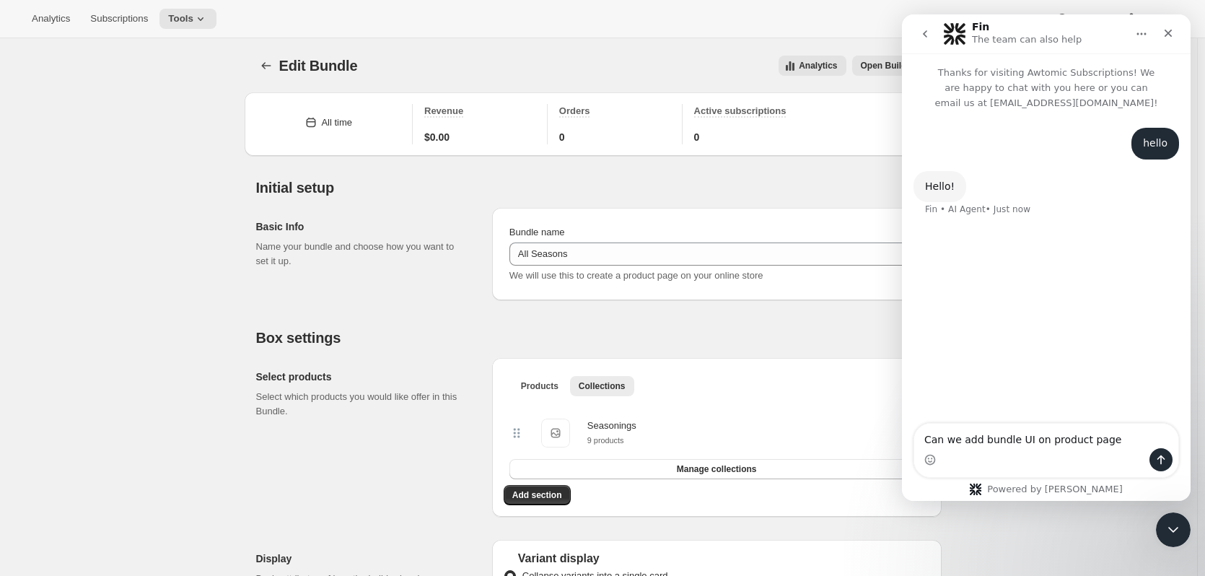
type textarea "Can we add bundle UI on product page?"
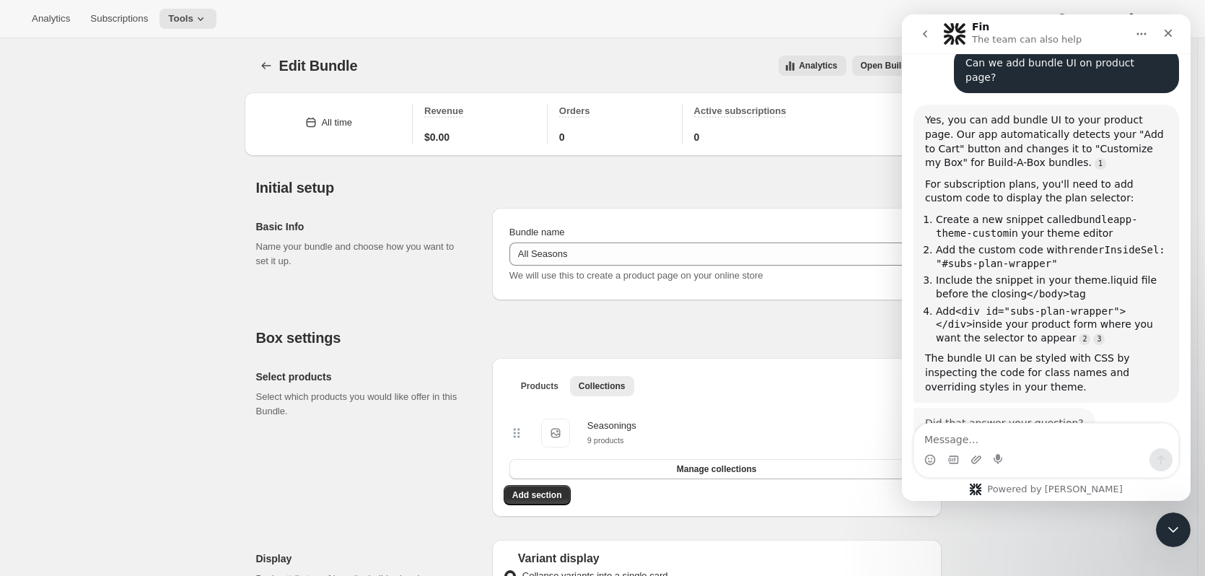
scroll to position [194, 0]
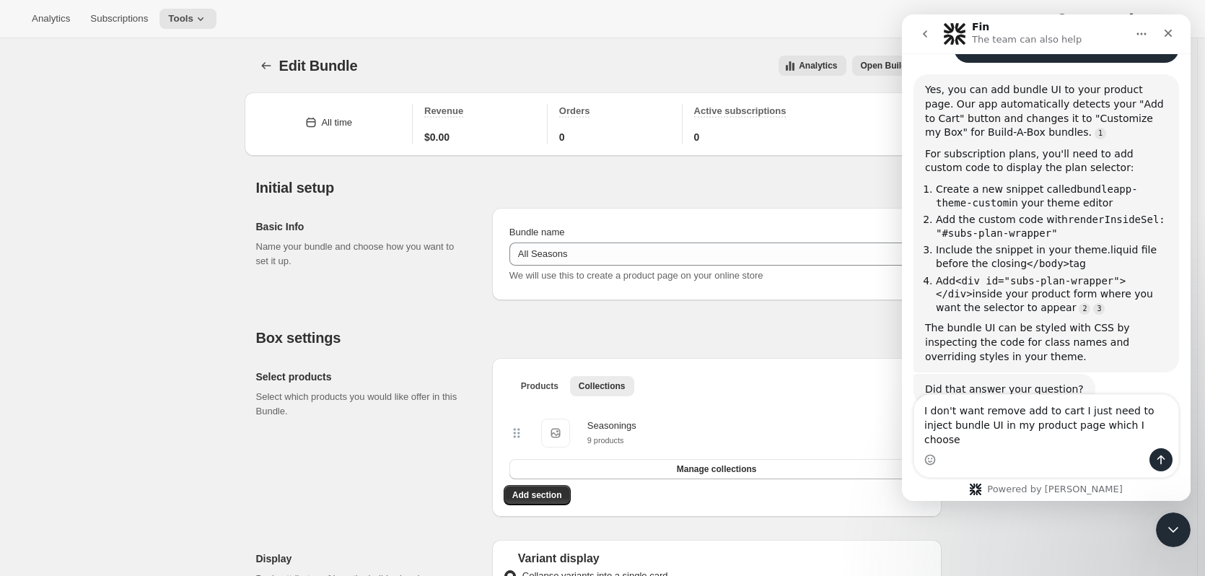
type textarea "I don't want remove add to cart I just need to inject bundle UI in my product p…"
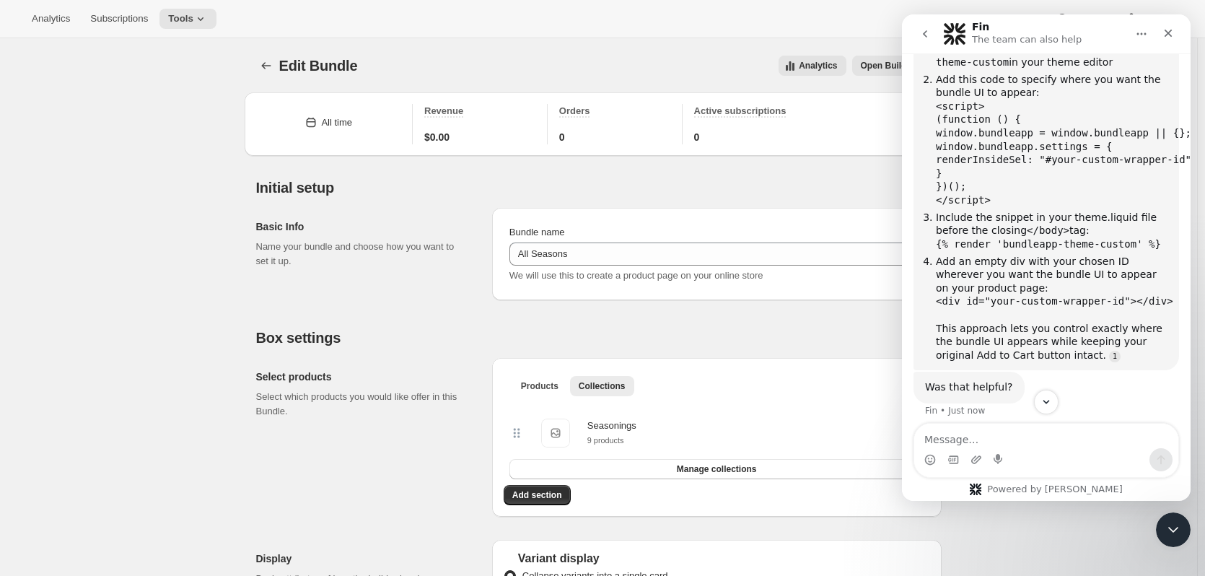
scroll to position [702, 0]
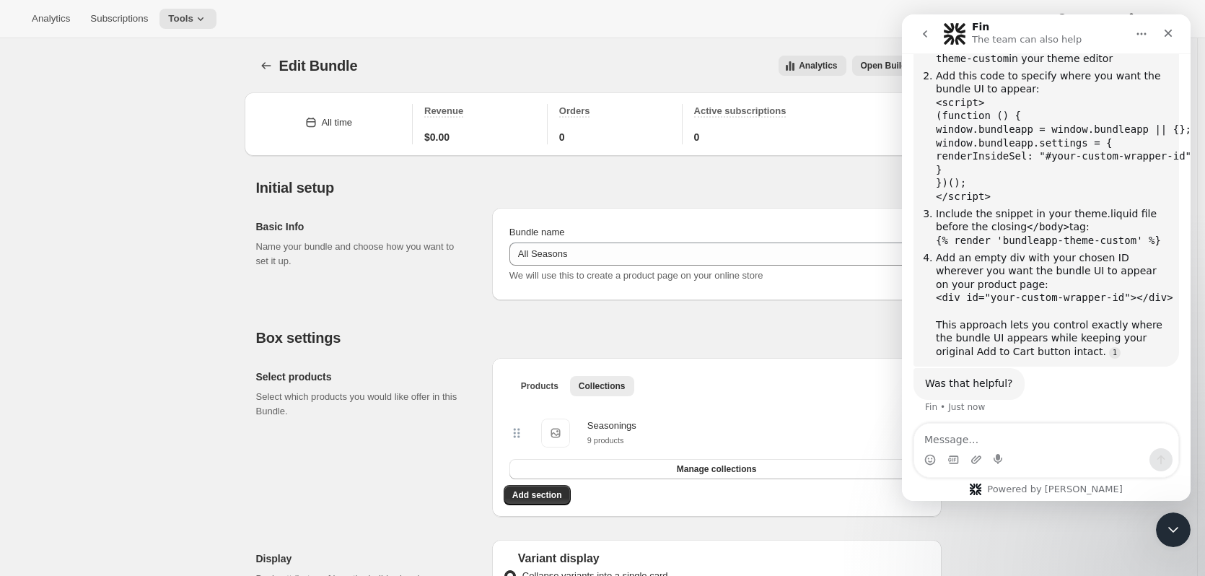
click at [970, 438] on textarea "Message…" at bounding box center [1046, 436] width 264 height 25
type textarea "Can I egit style of bundle with the css?"
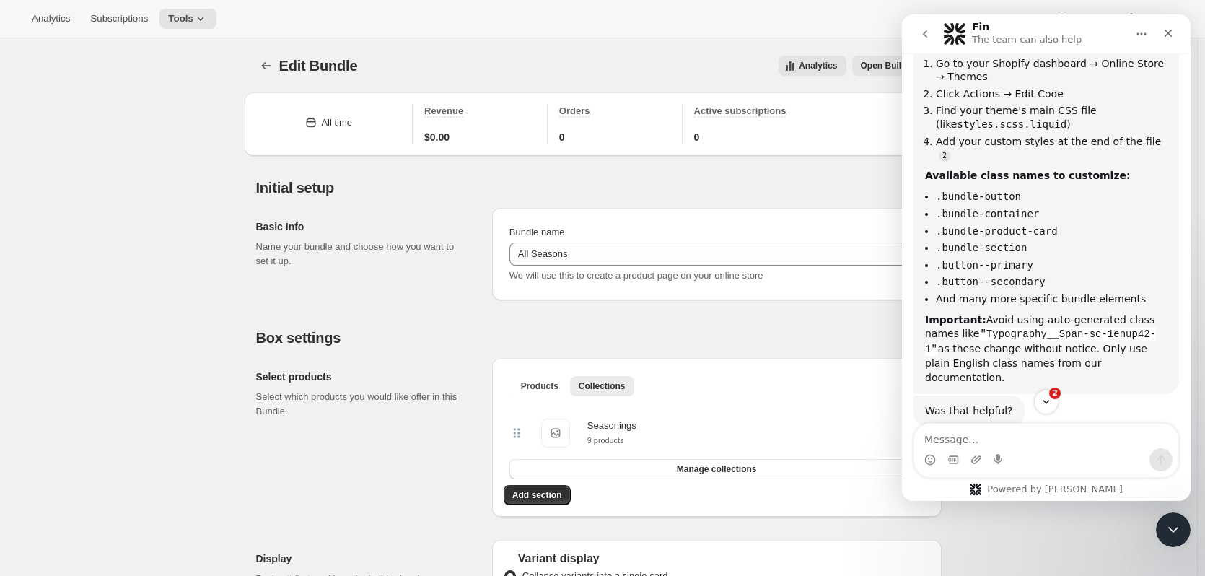
scroll to position [1198, 0]
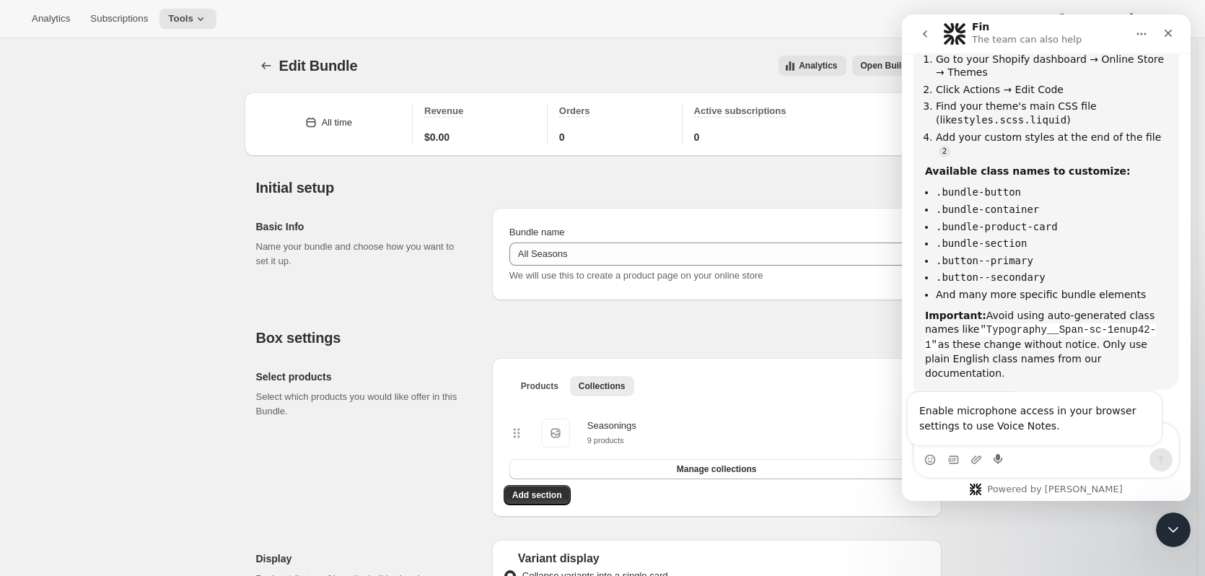
click at [996, 438] on div "Enable microphone access in your browser settings to use Voice Notes." at bounding box center [1035, 418] width 254 height 53
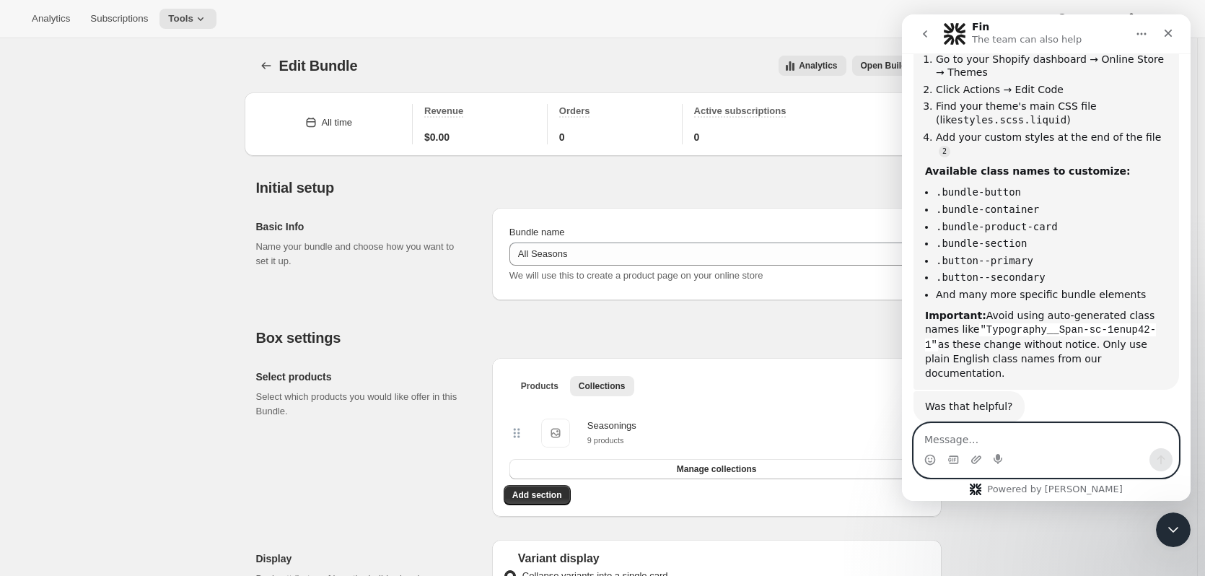
click at [954, 432] on textarea "Message…" at bounding box center [1046, 436] width 264 height 25
type textarea "please provide document regarding class name"
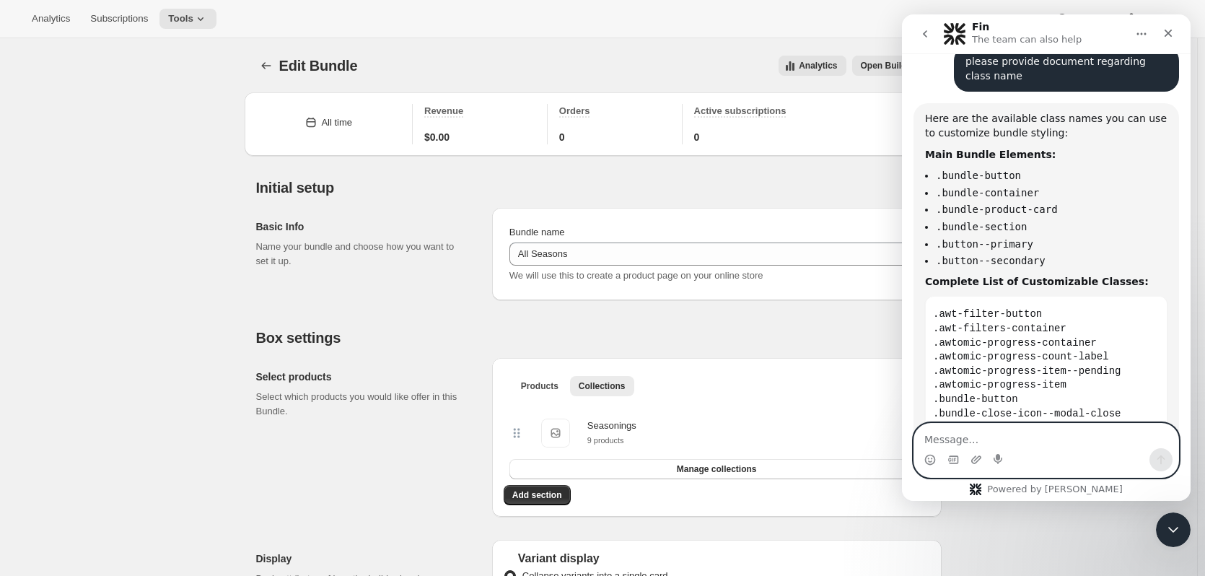
scroll to position [1598, 0]
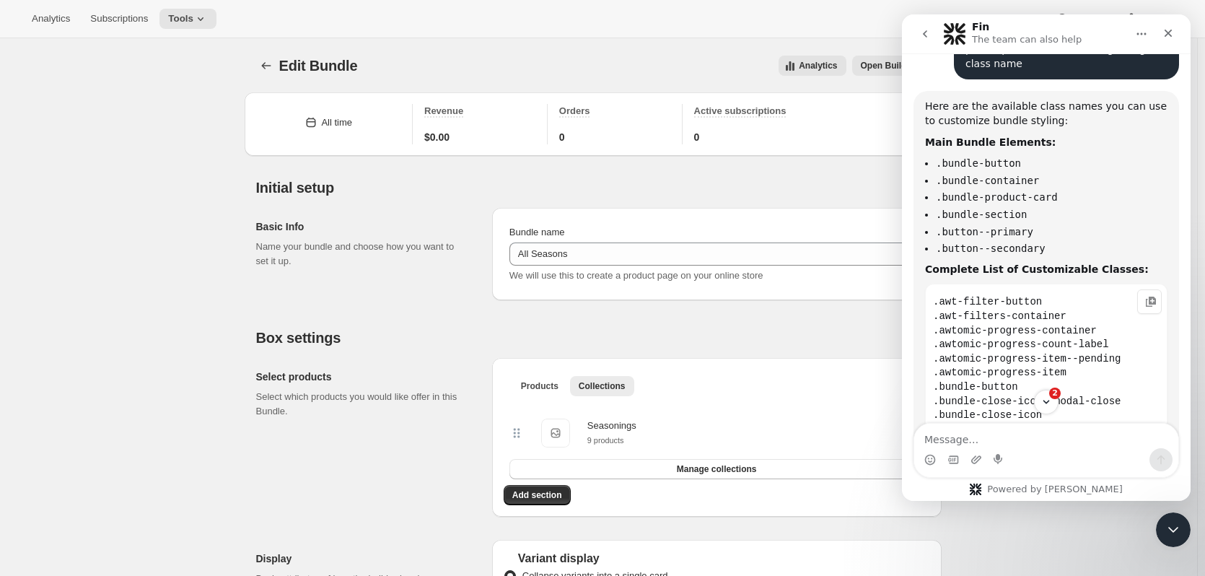
click at [1008, 332] on code ".awt-filter-button .awt-filters-container .awtomic-progress-container .awtomic-…" at bounding box center [1046, 472] width 227 height 361
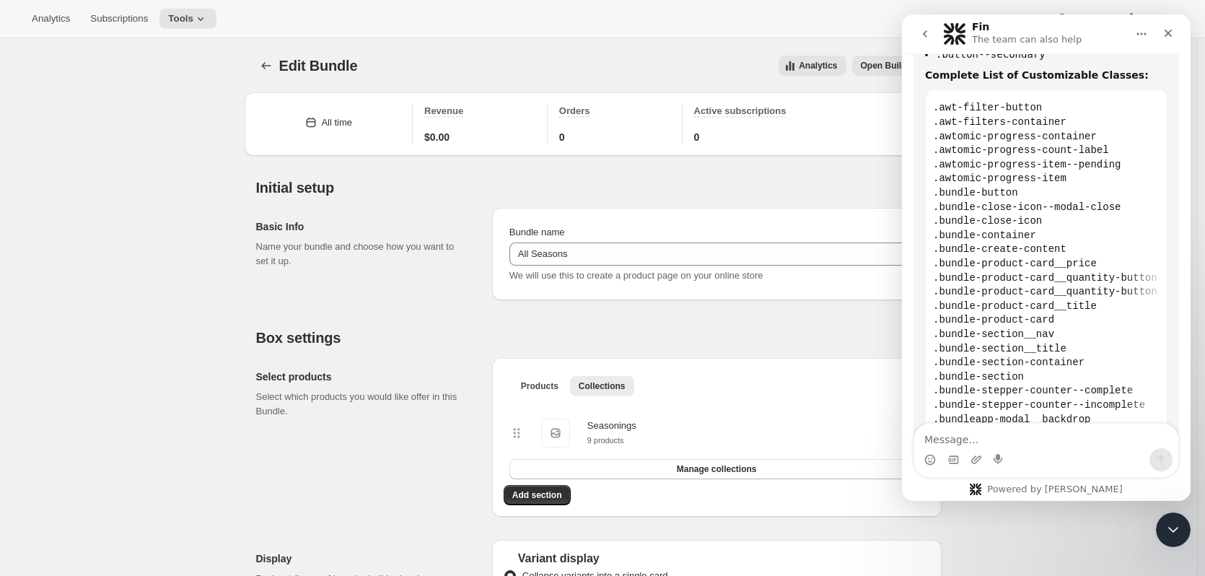
scroll to position [1698, 0]
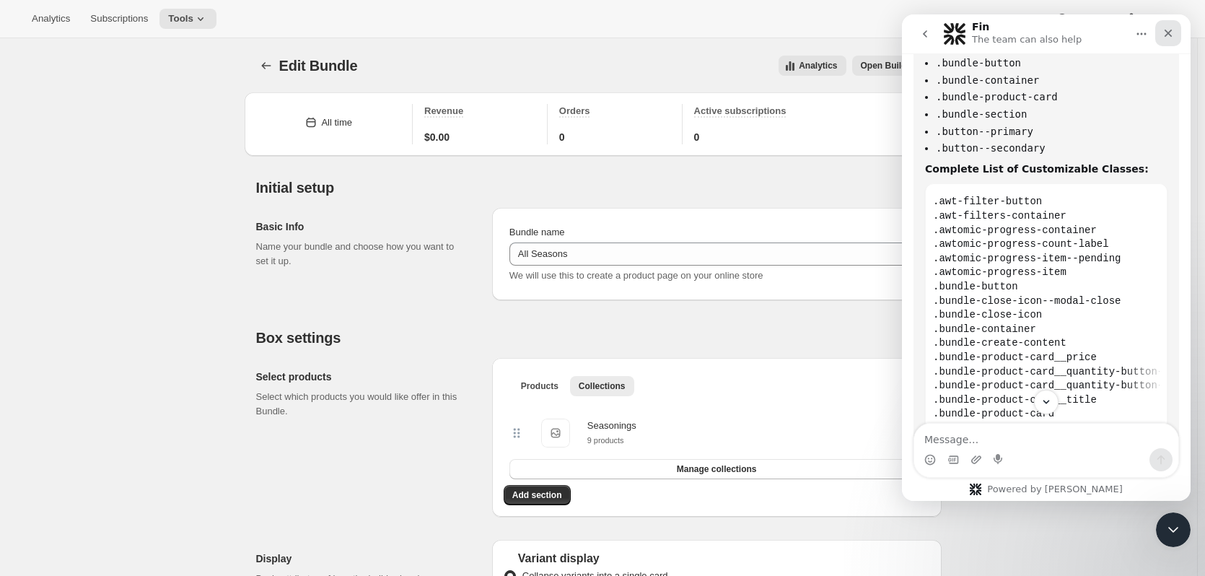
click at [1173, 35] on icon "Close" at bounding box center [1169, 33] width 12 height 12
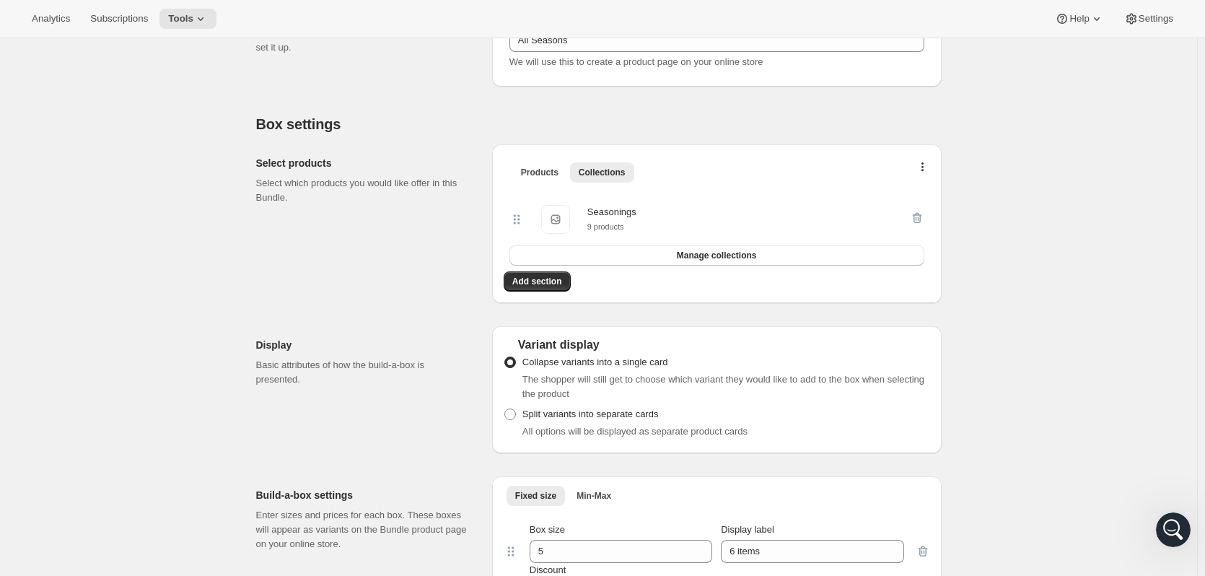
scroll to position [217, 0]
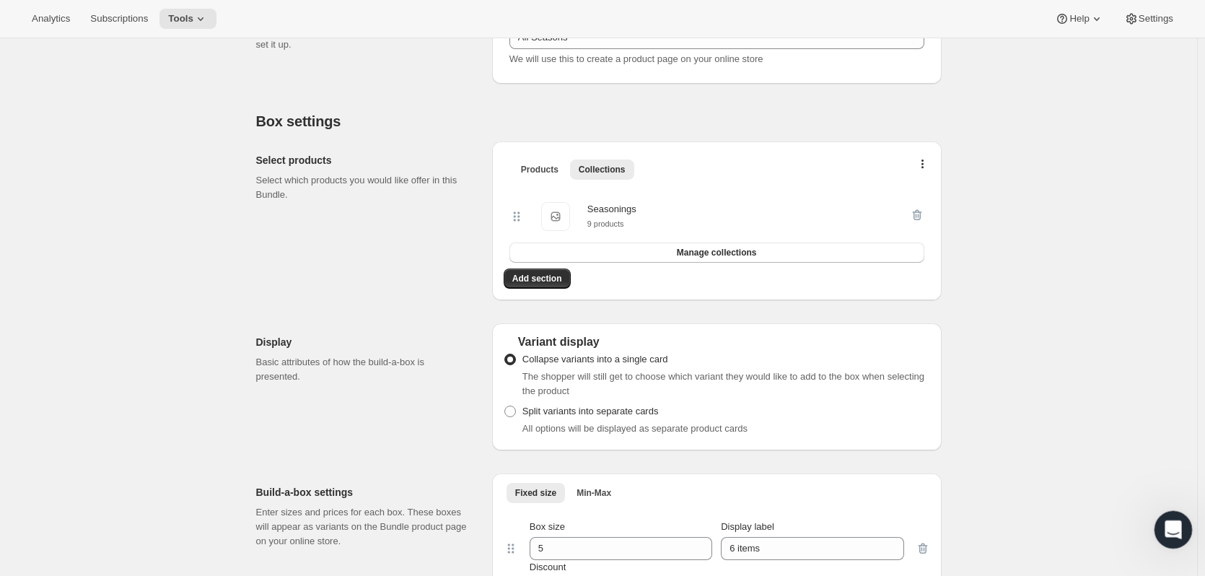
click at [1175, 531] on icon "Open Intercom Messenger" at bounding box center [1172, 528] width 24 height 24
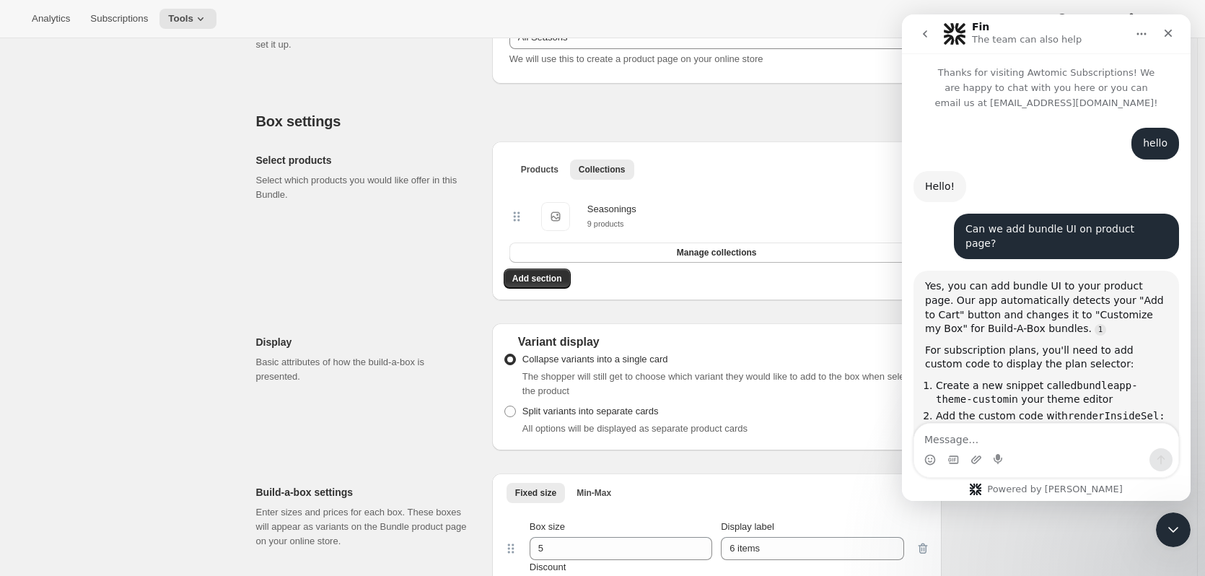
scroll to position [1814, 0]
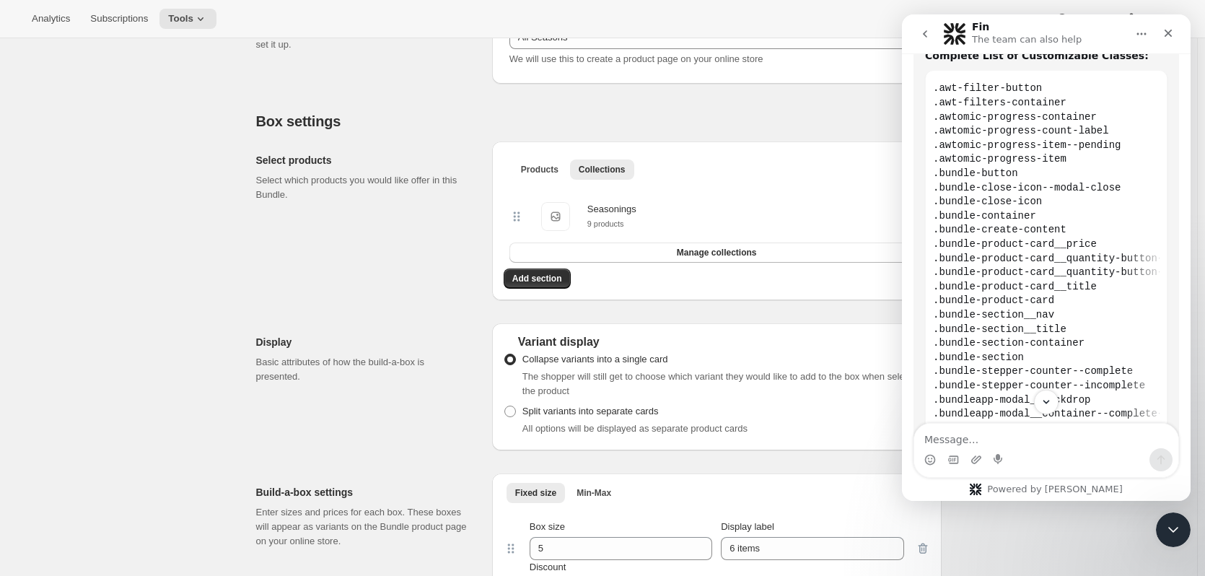
click at [928, 35] on icon "go back" at bounding box center [926, 34] width 12 height 12
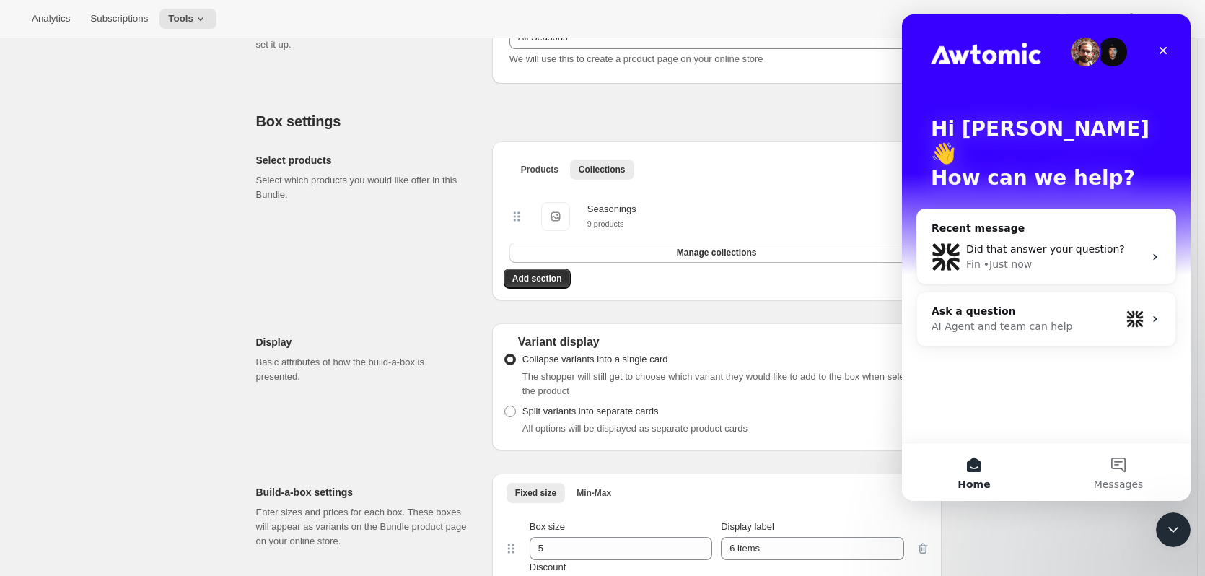
click at [1021, 313] on div "Ask a question AI Agent and team can help" at bounding box center [1046, 318] width 258 height 53
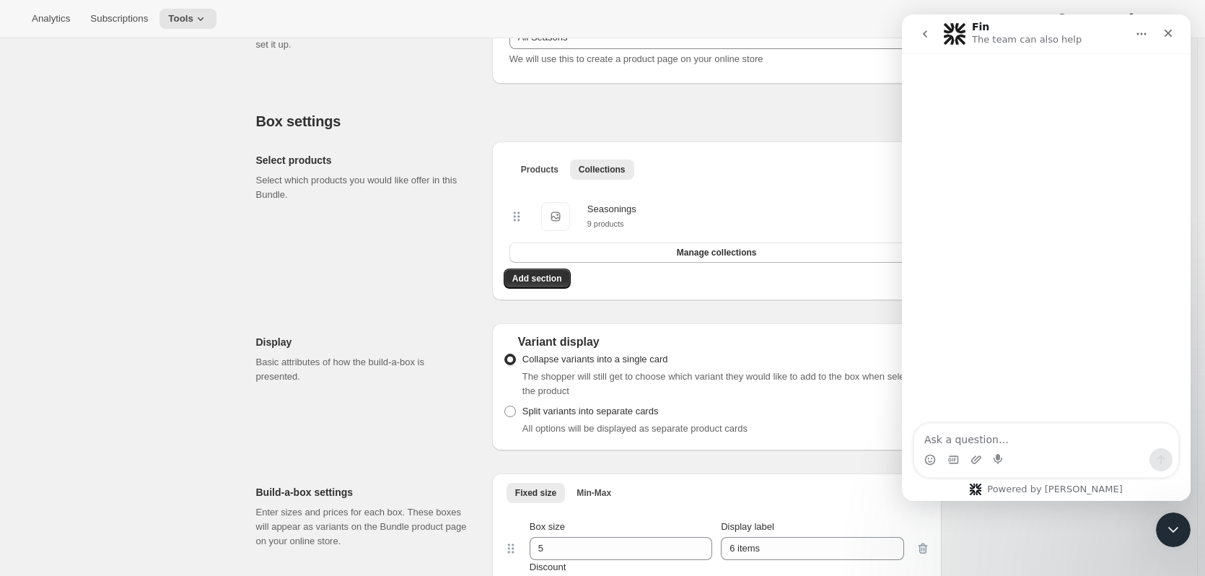
scroll to position [0, 0]
click at [930, 34] on icon "go back" at bounding box center [926, 34] width 12 height 12
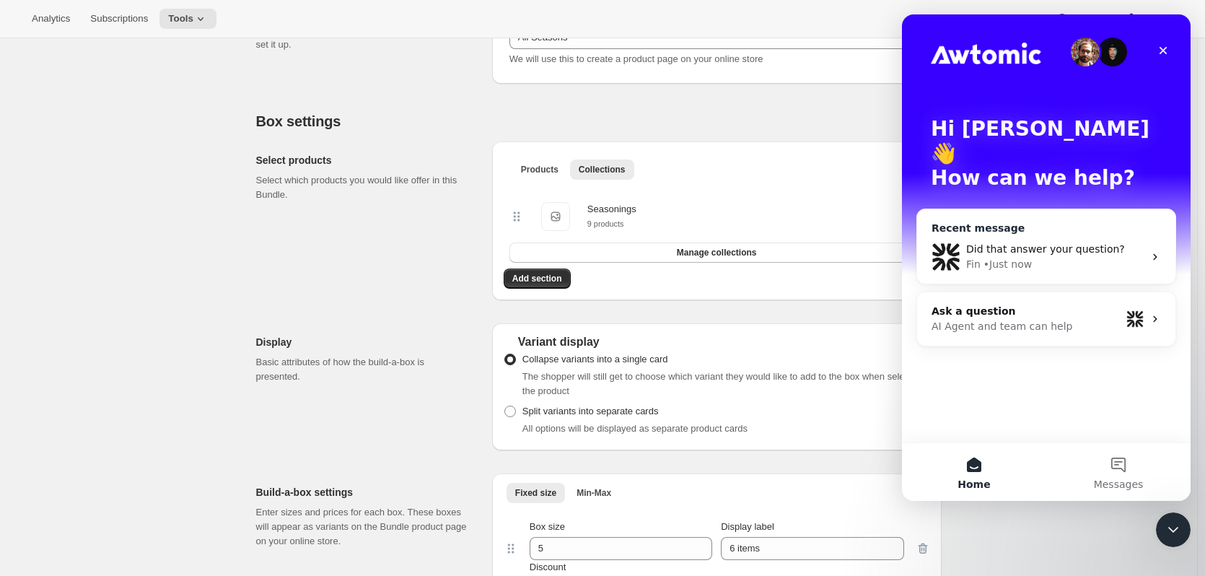
click at [1060, 243] on span "Did that answer your question?" at bounding box center [1045, 249] width 159 height 12
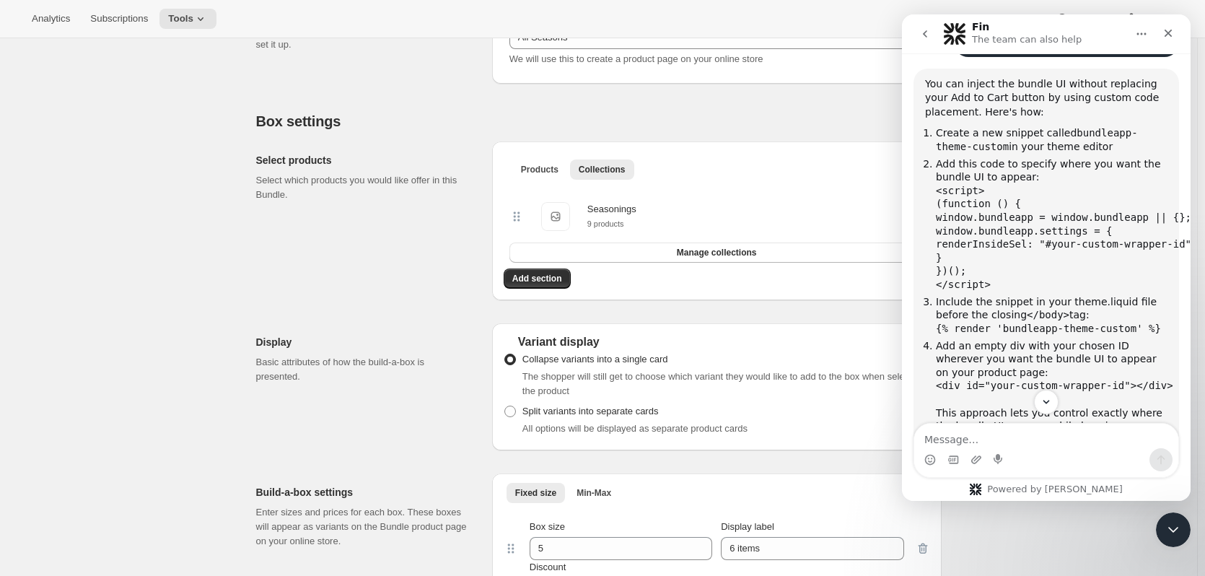
scroll to position [626, 0]
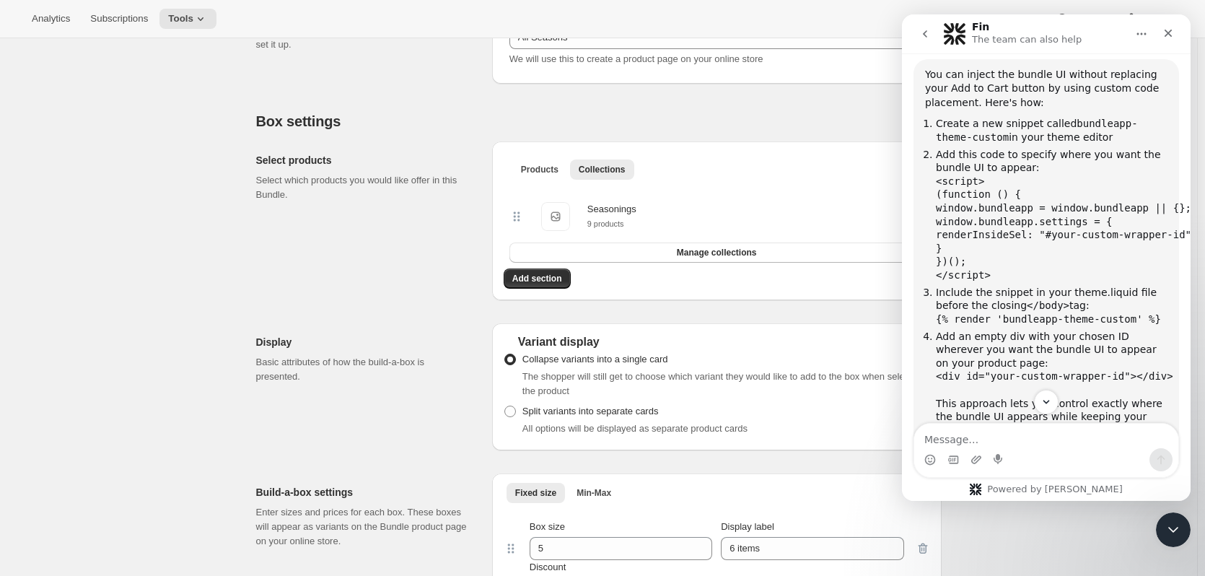
click at [1140, 36] on icon "Home" at bounding box center [1142, 34] width 12 height 12
click at [1086, 71] on div "Expand window" at bounding box center [1104, 70] width 102 height 15
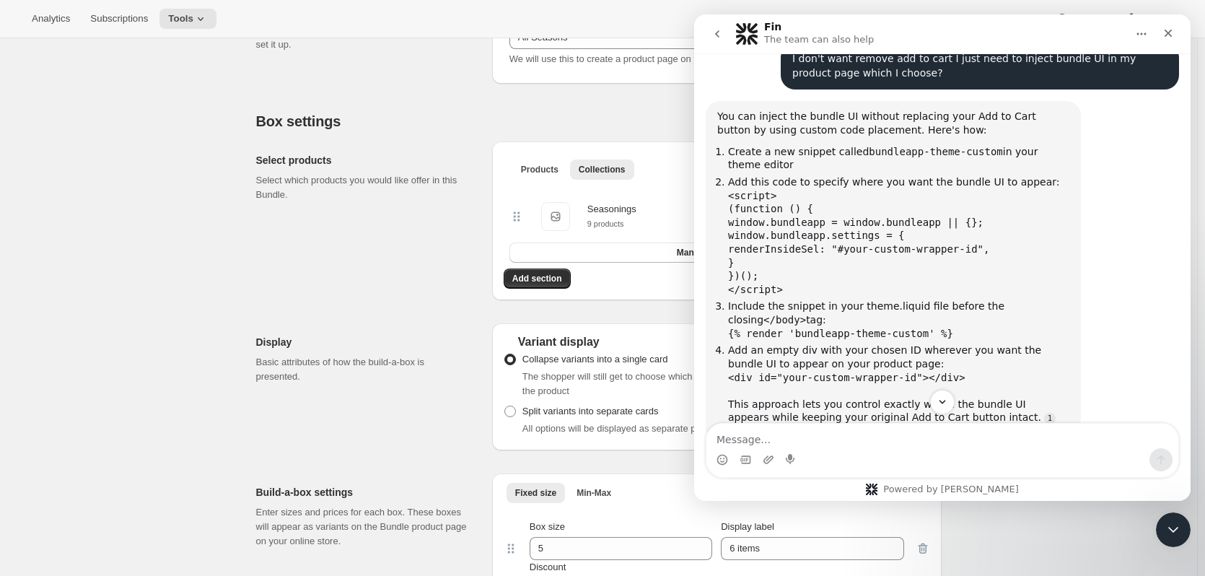
scroll to position [511, 0]
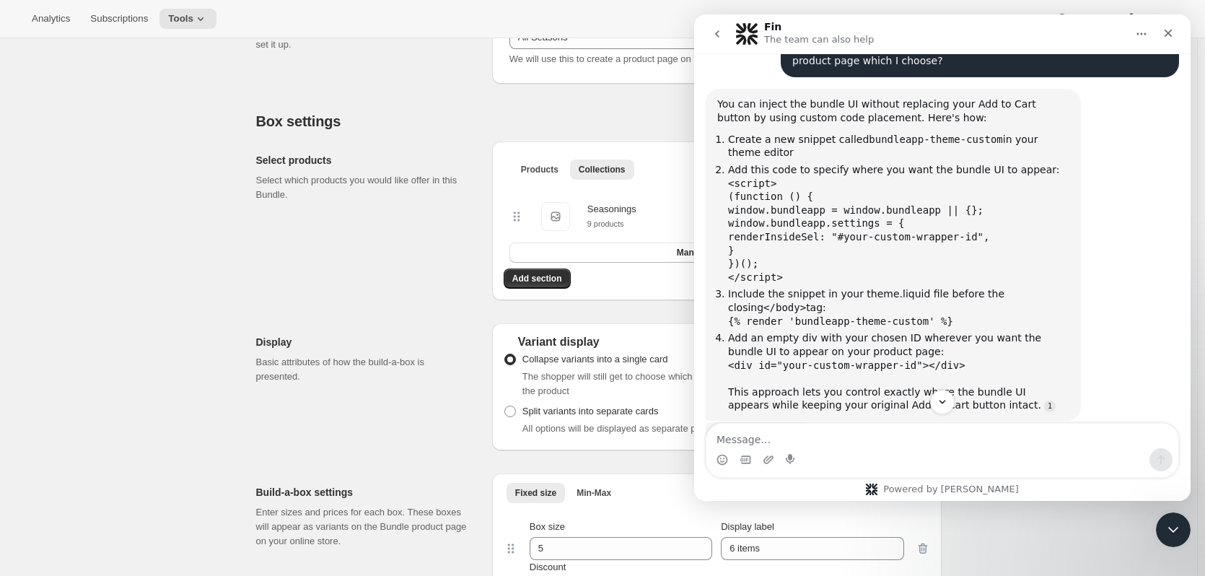
click at [1146, 32] on icon "Home" at bounding box center [1142, 34] width 12 height 12
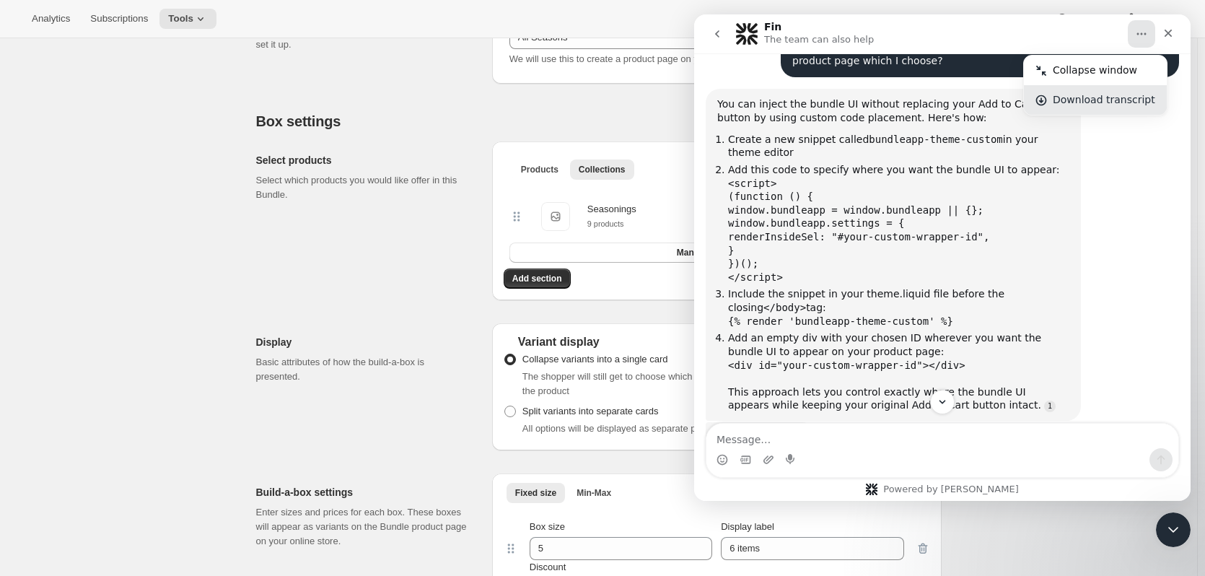
click at [1119, 104] on div "Download transcript" at bounding box center [1104, 99] width 102 height 15
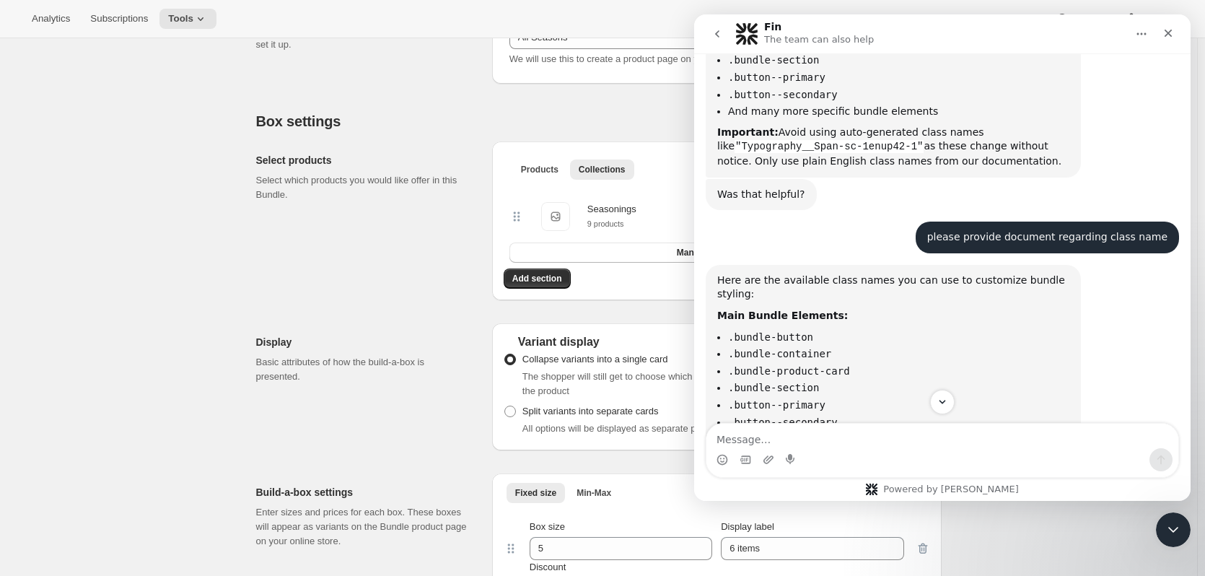
scroll to position [1299, 0]
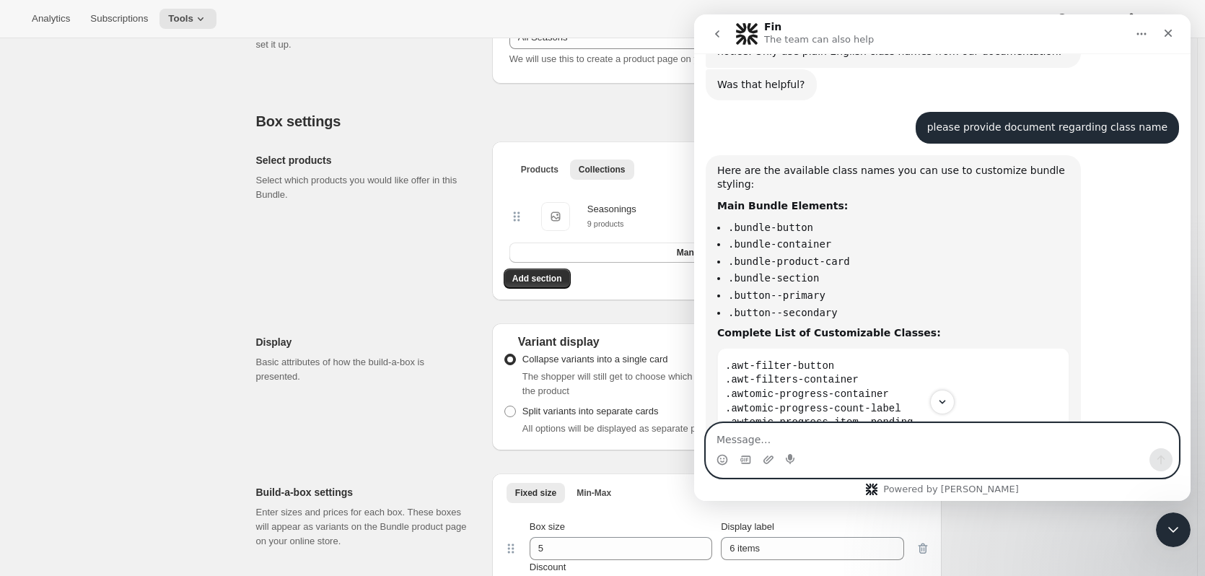
click at [810, 436] on textarea "Message…" at bounding box center [943, 436] width 472 height 25
type textarea "How Can I select bundle which bundle I need to show on this page?"
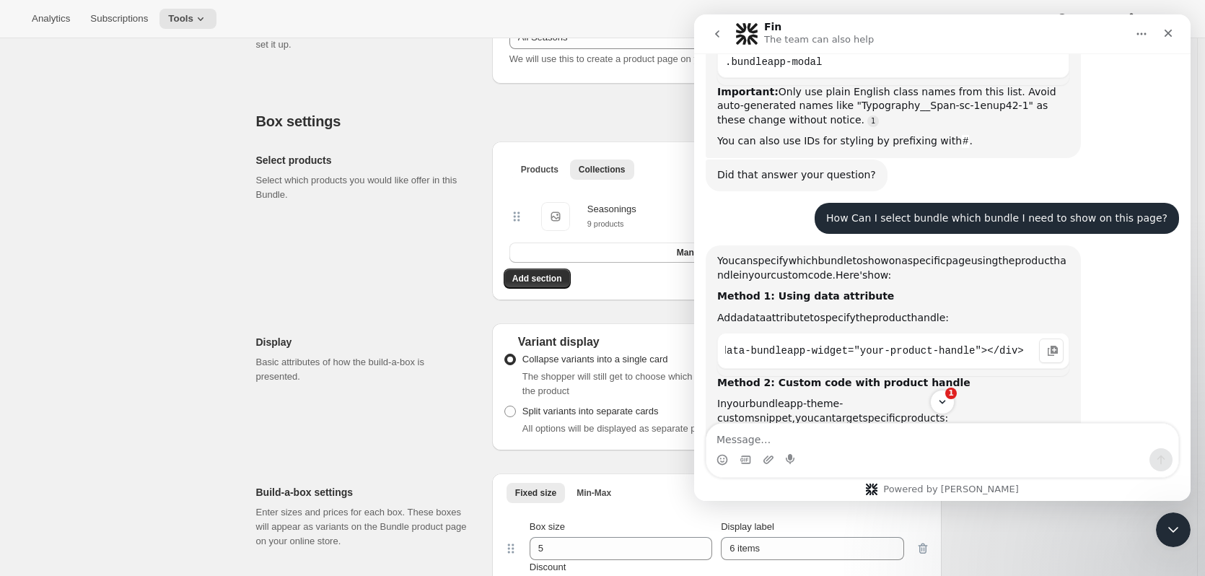
scroll to position [0, 0]
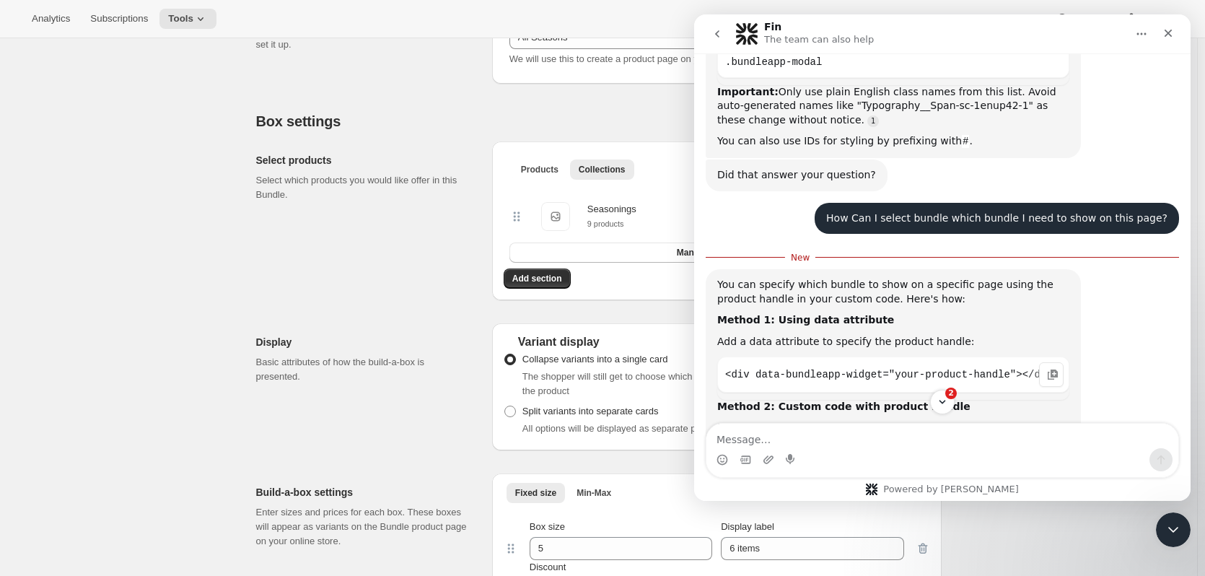
drag, startPoint x: 839, startPoint y: 326, endPoint x: 960, endPoint y: 331, distance: 121.4
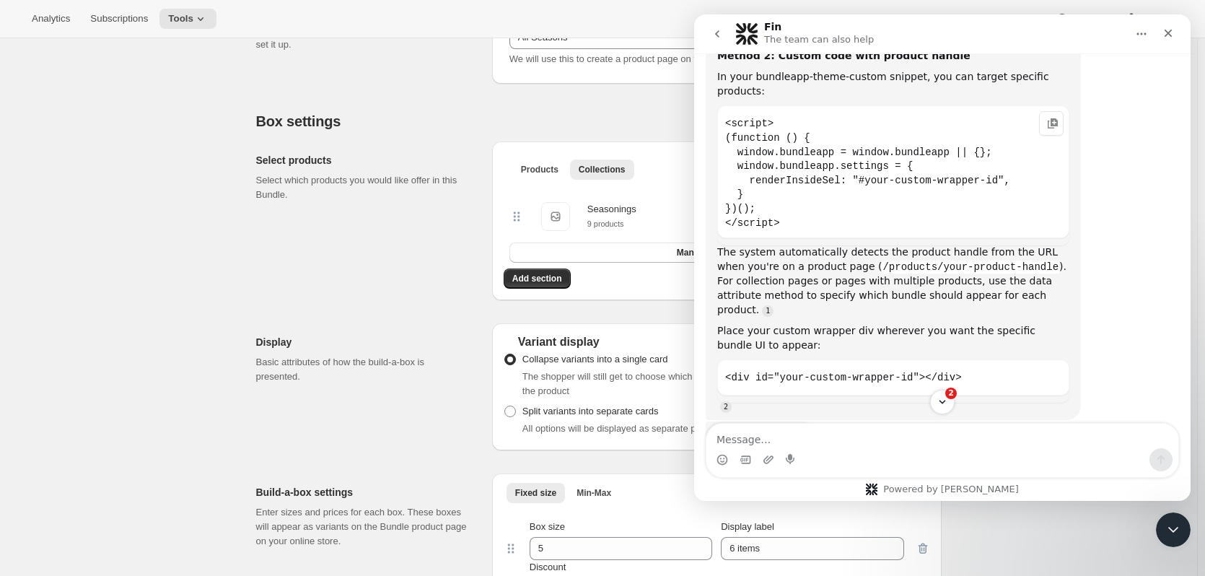
scroll to position [2292, 0]
click at [1016, 258] on div "Subscription widget local installation" at bounding box center [1034, 262] width 197 height 9
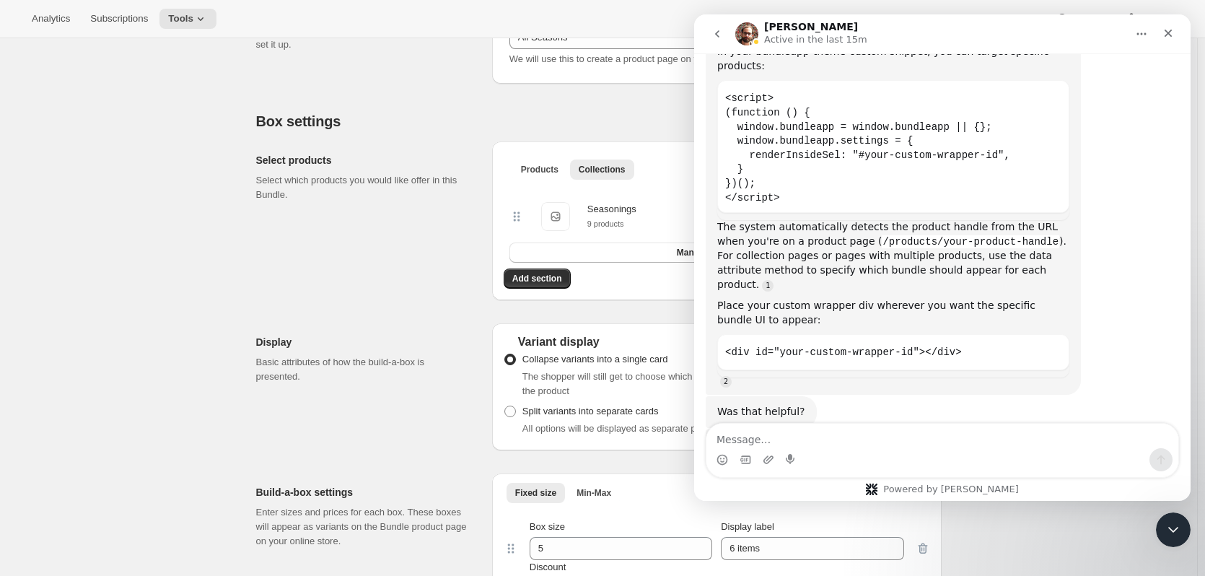
click at [364, 253] on div "Select products Select which products you would like offer in this Bundle." at bounding box center [368, 220] width 224 height 159
click at [1166, 523] on icon "Close Intercom Messenger" at bounding box center [1171, 527] width 17 height 17
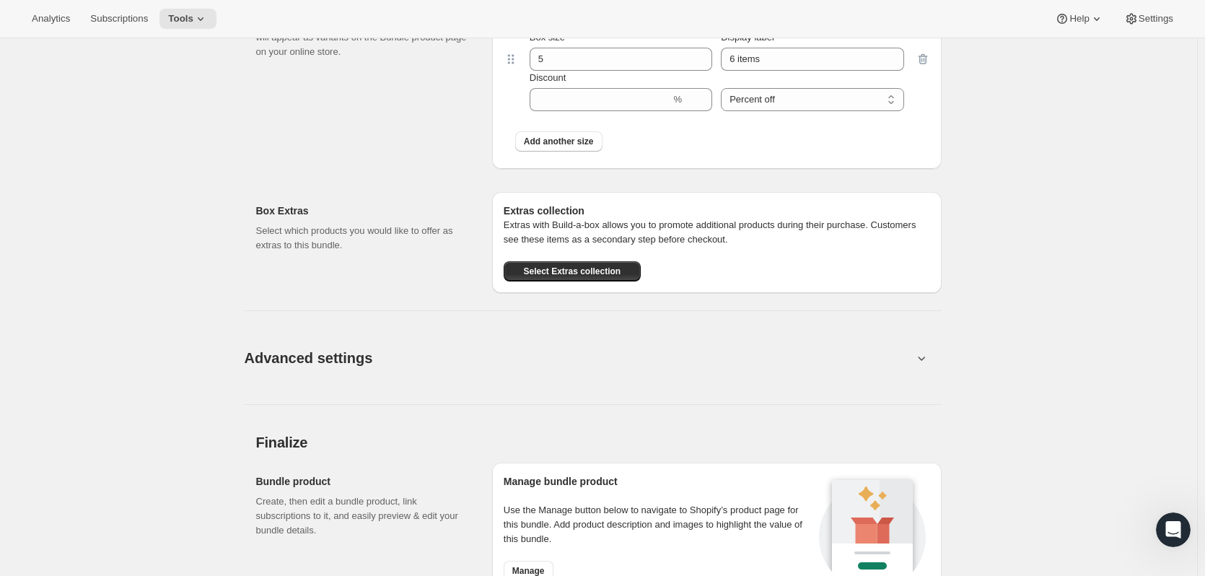
scroll to position [722, 0]
